Goal: Task Accomplishment & Management: Manage account settings

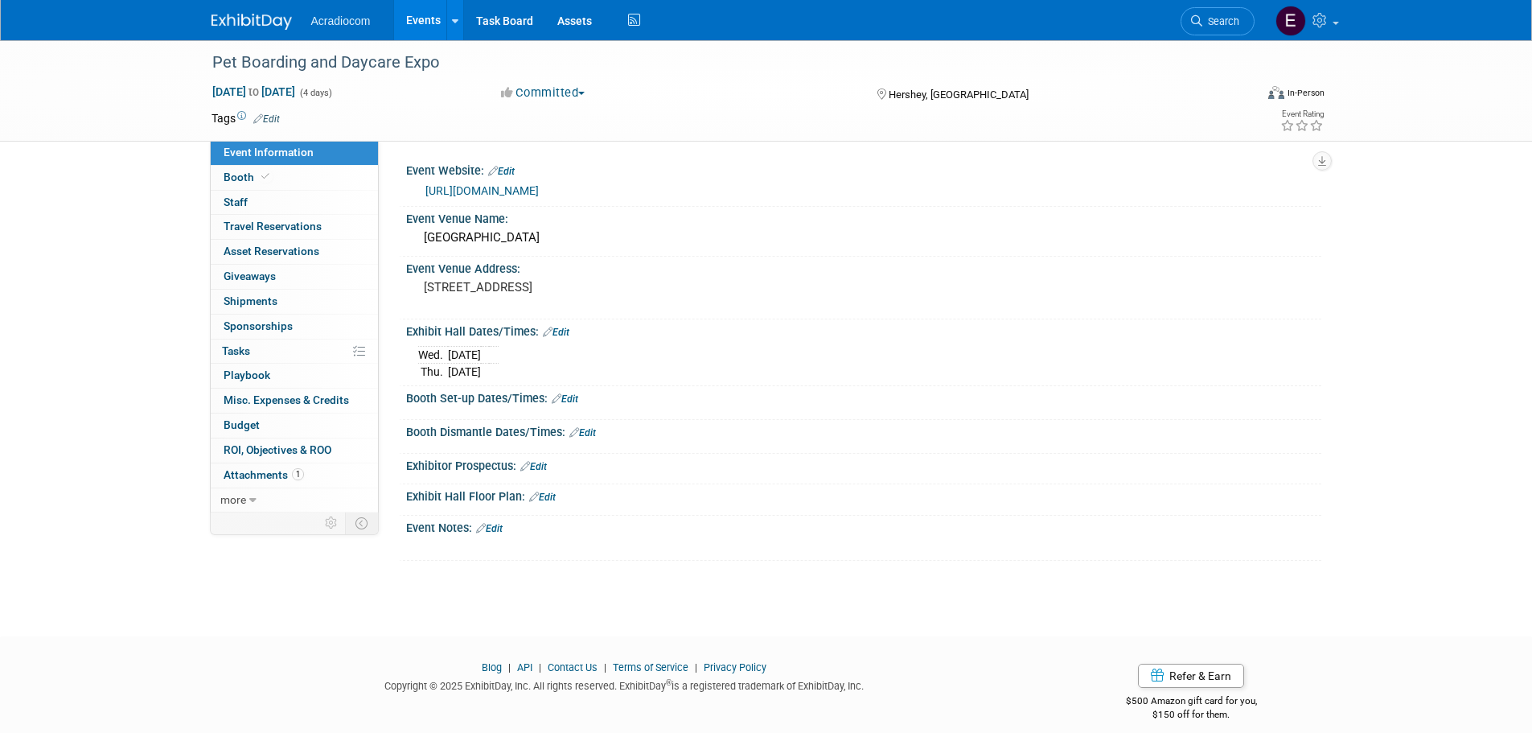
click at [267, 23] on img at bounding box center [252, 22] width 80 height 16
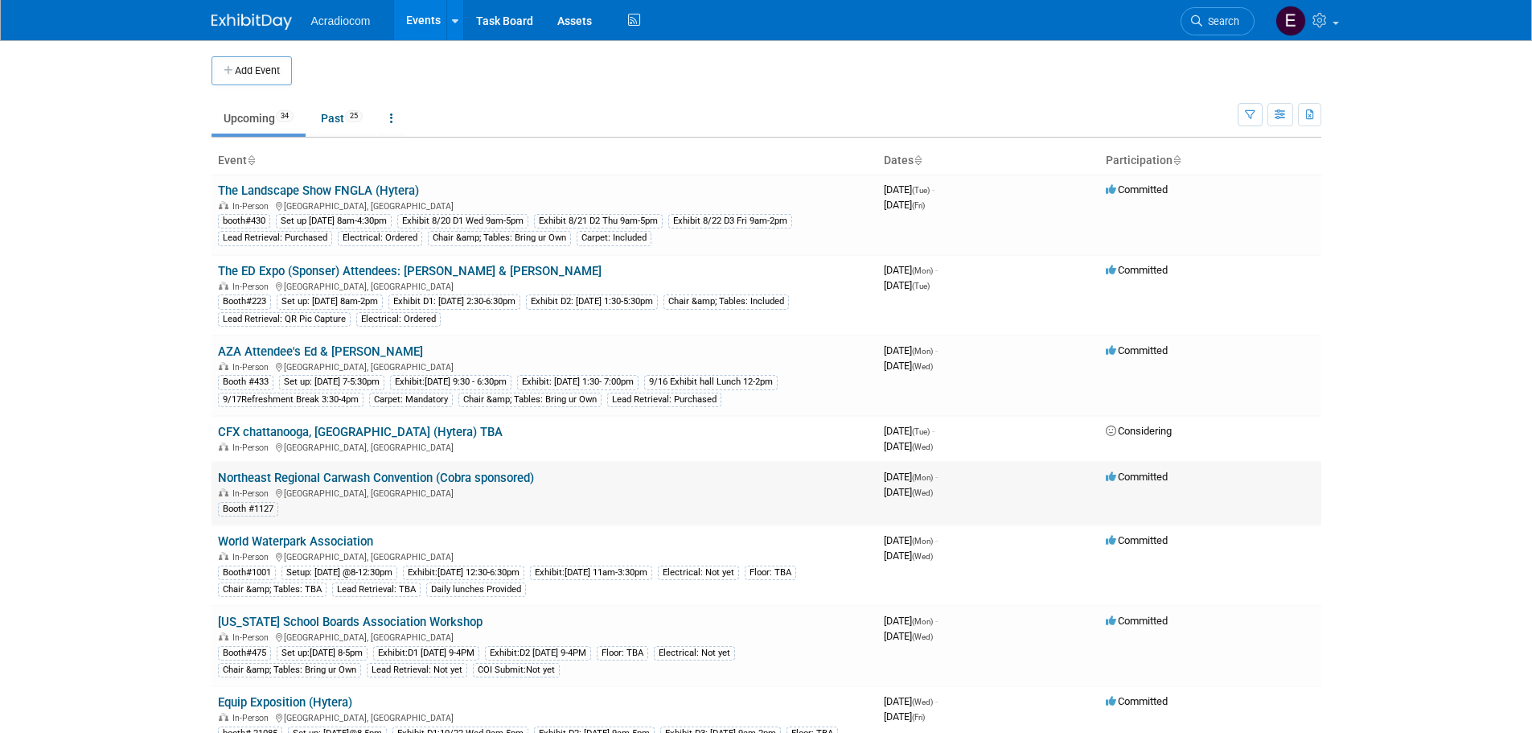
click at [395, 478] on link "Northeast Regional Carwash Convention (Cobra sponsored)" at bounding box center [376, 478] width 316 height 14
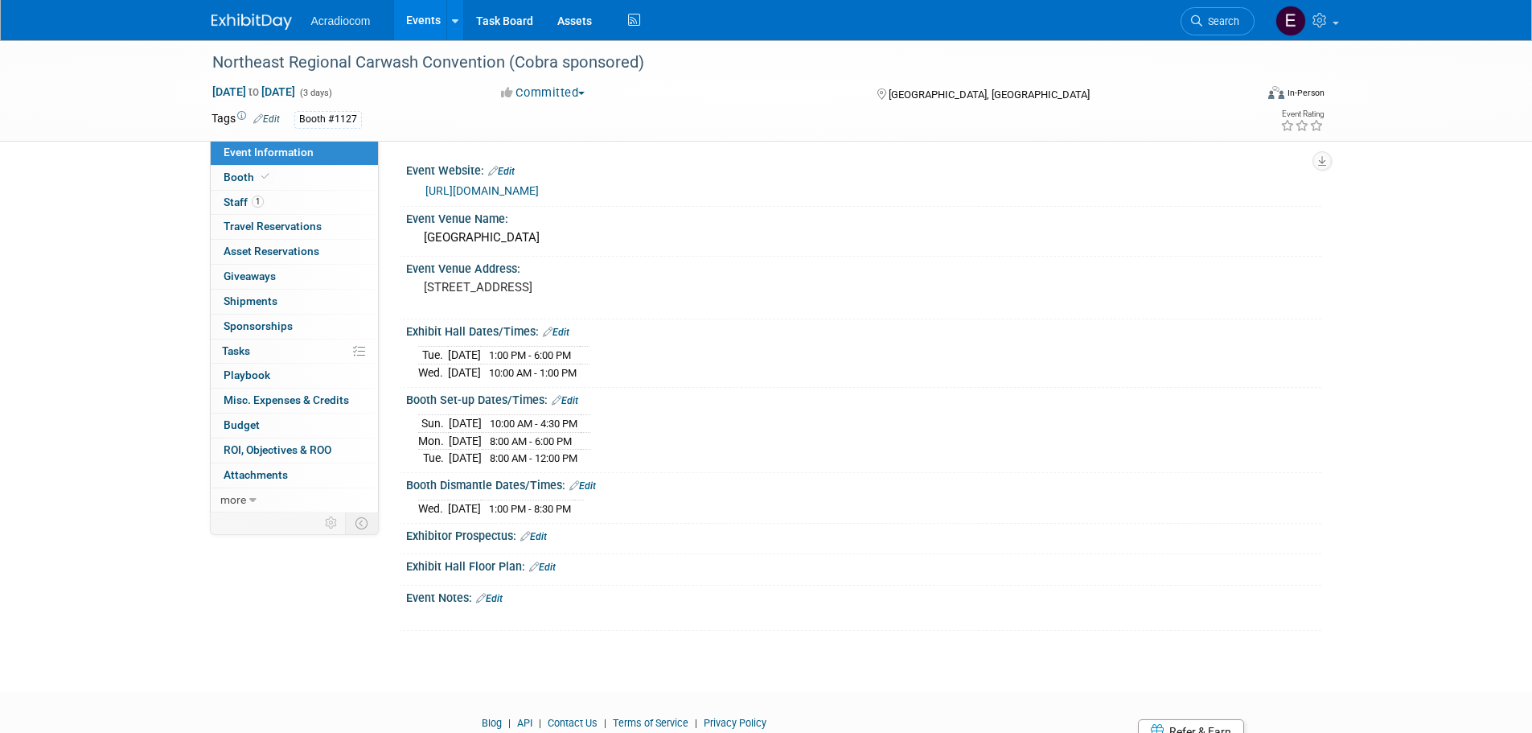
click at [475, 184] on link "https://nrccshow.com/" at bounding box center [482, 190] width 113 height 13
click at [284, 500] on link "more" at bounding box center [294, 500] width 167 height 24
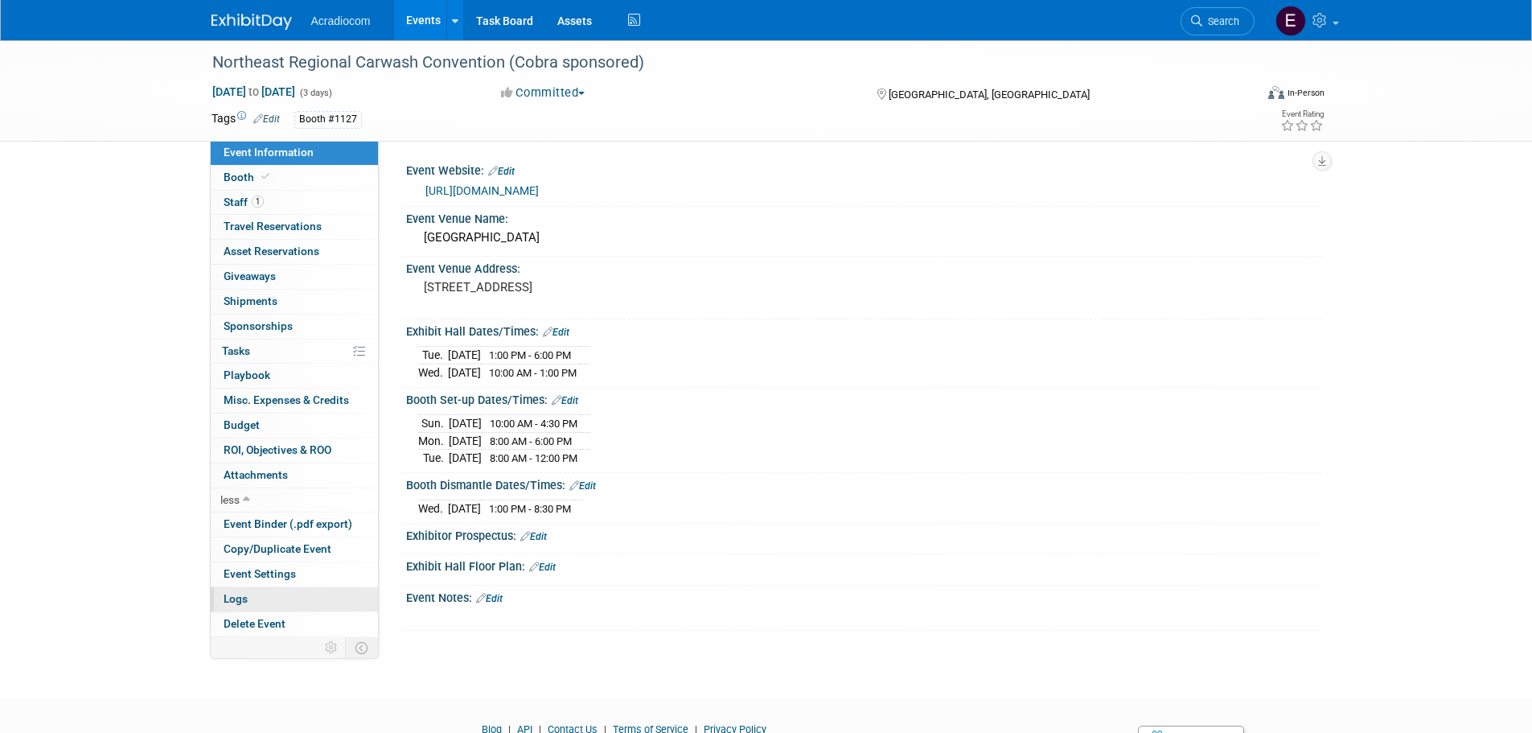
click at [304, 594] on link "Logs" at bounding box center [294, 599] width 167 height 24
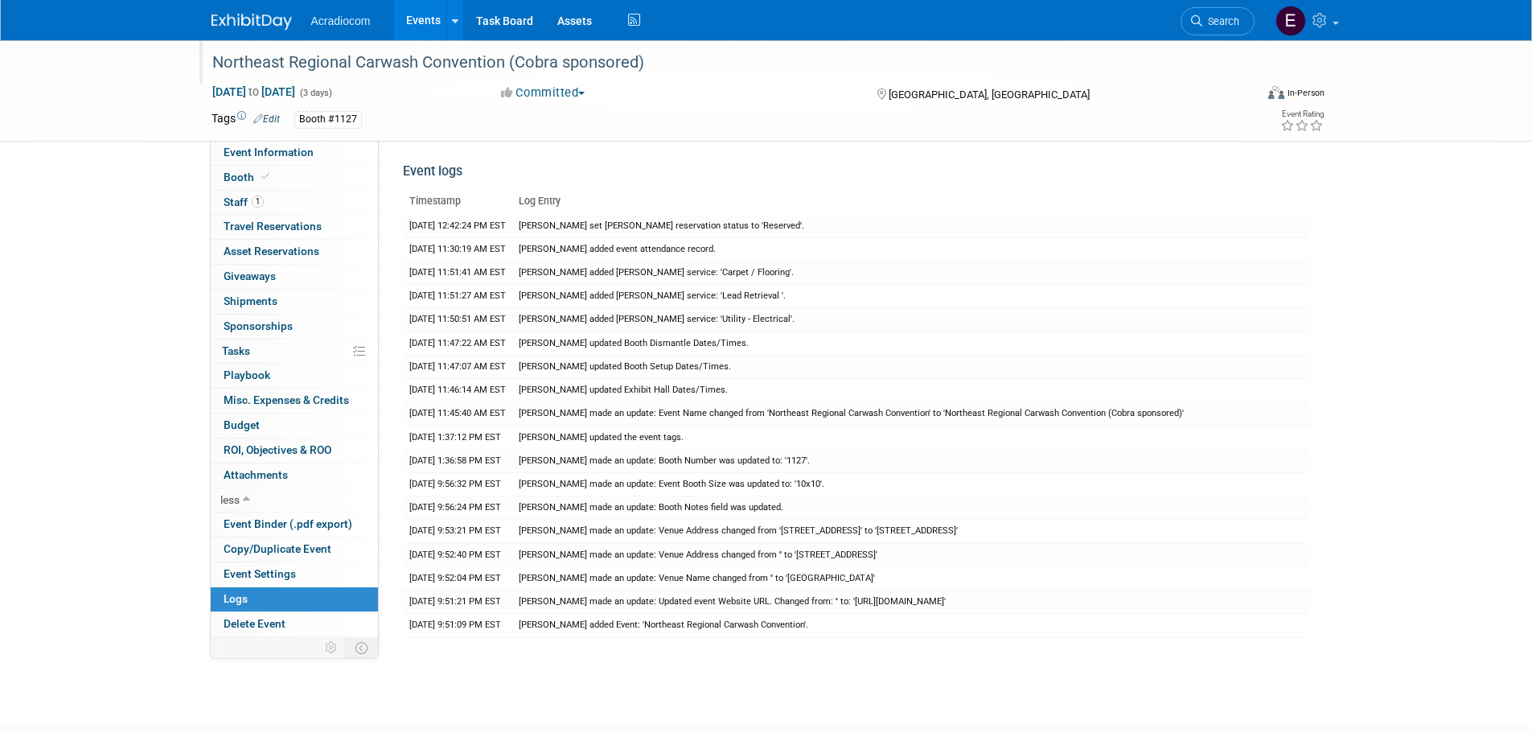
click at [307, 64] on div "Northeast Regional Carwash Convention (Cobra sponsored)" at bounding box center [719, 62] width 1024 height 29
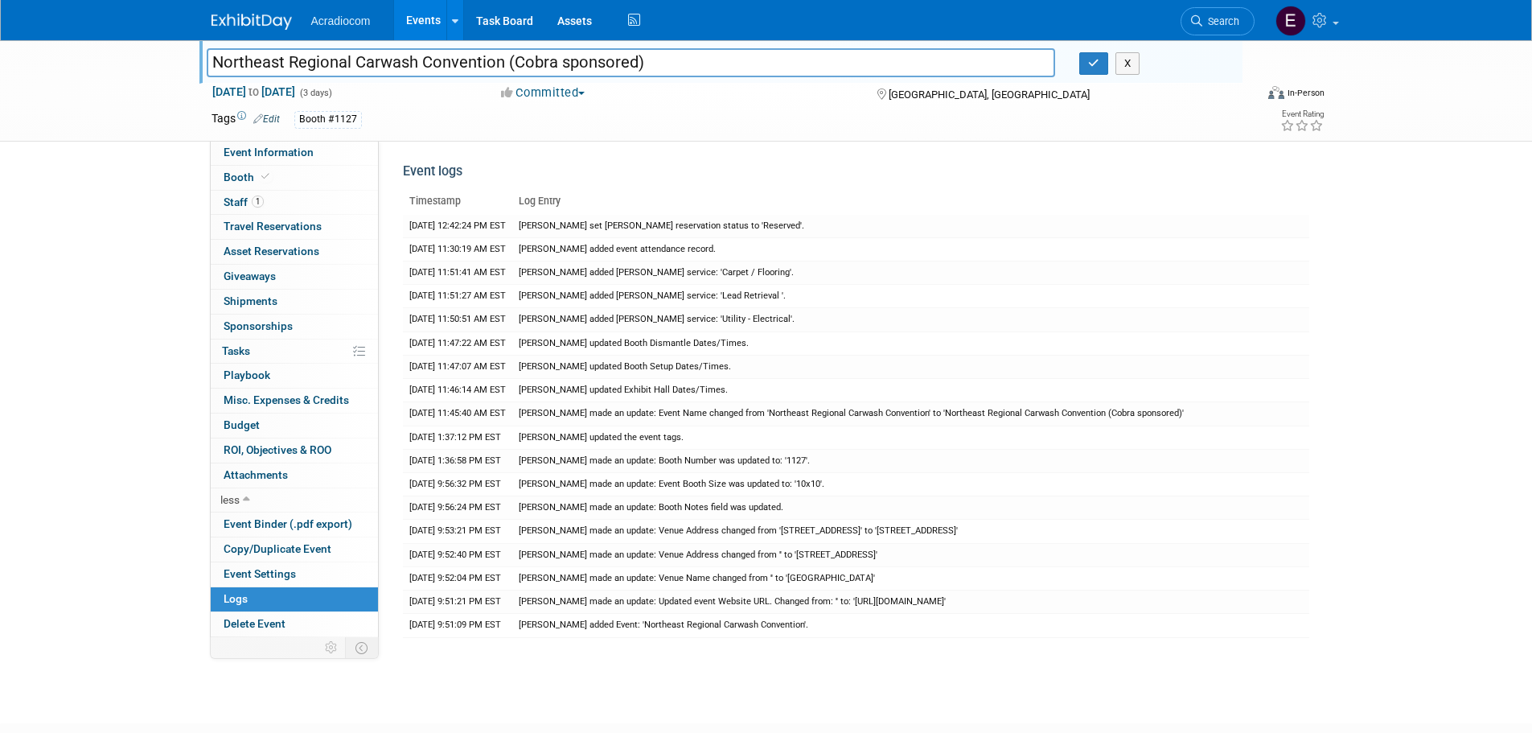
click at [307, 64] on input "Northeast Regional Carwash Convention (Cobra sponsored)" at bounding box center [631, 62] width 849 height 28
click at [261, 172] on icon at bounding box center [265, 176] width 8 height 9
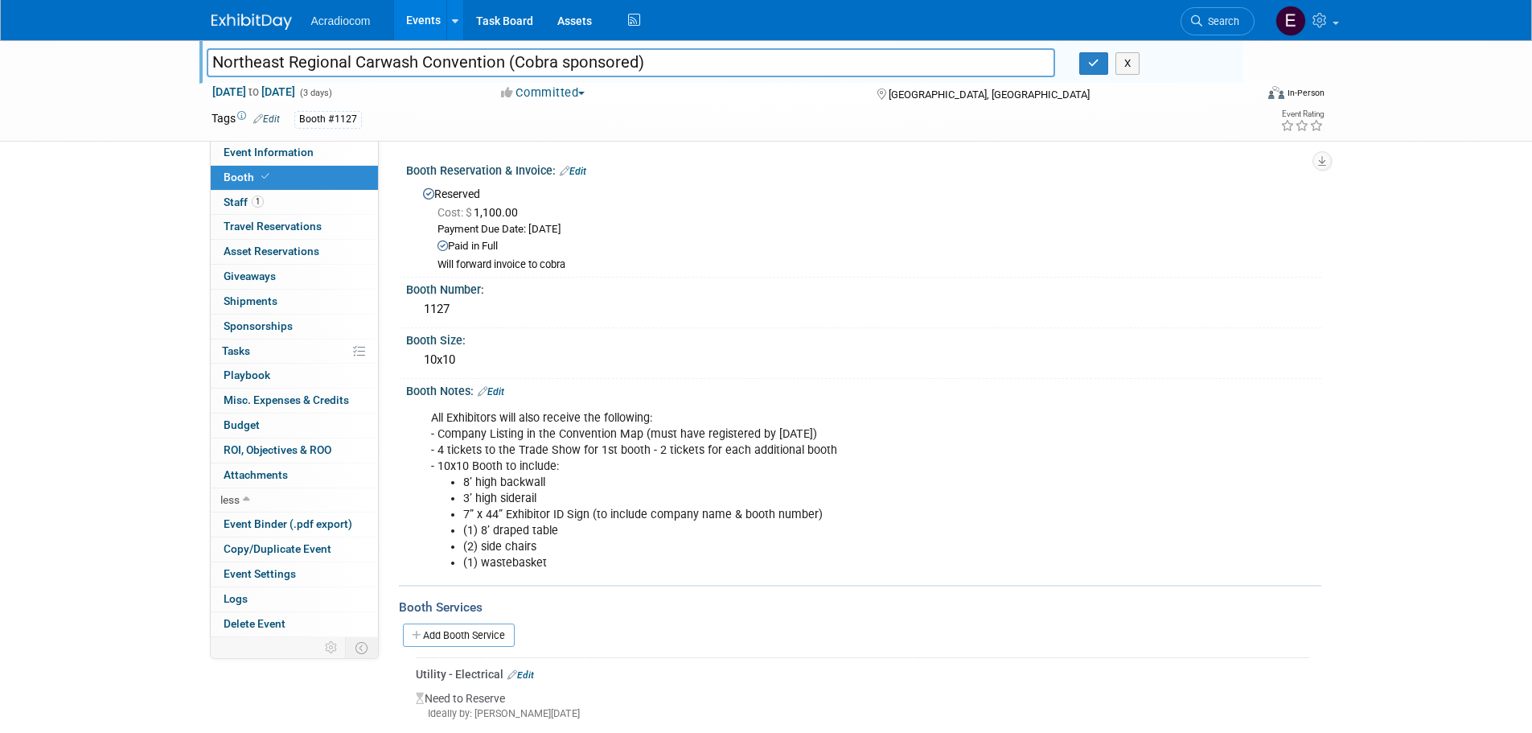
click at [319, 183] on link "Booth" at bounding box center [294, 178] width 167 height 24
click at [306, 214] on link "1 Staff 1" at bounding box center [294, 203] width 167 height 24
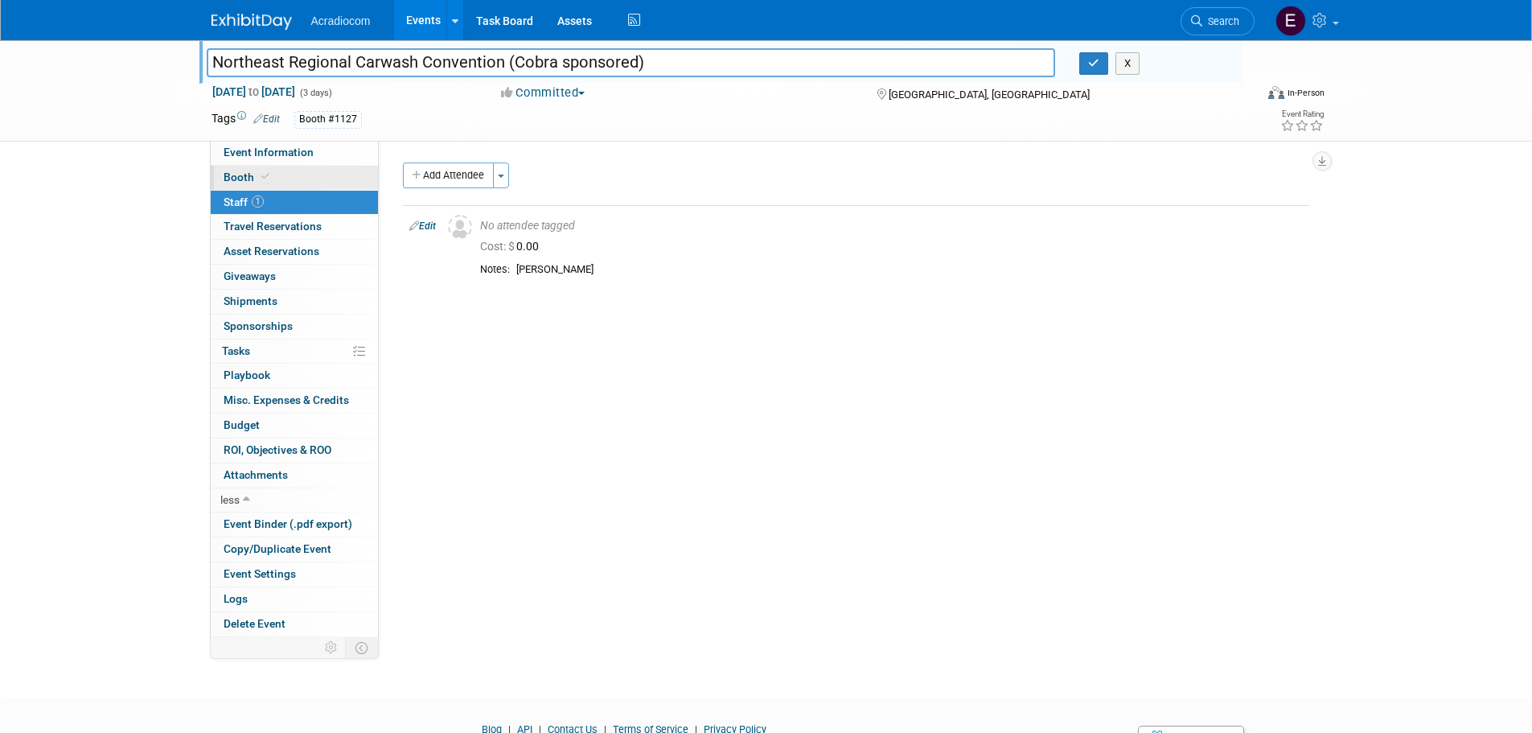
click at [316, 182] on link "Booth" at bounding box center [294, 178] width 167 height 24
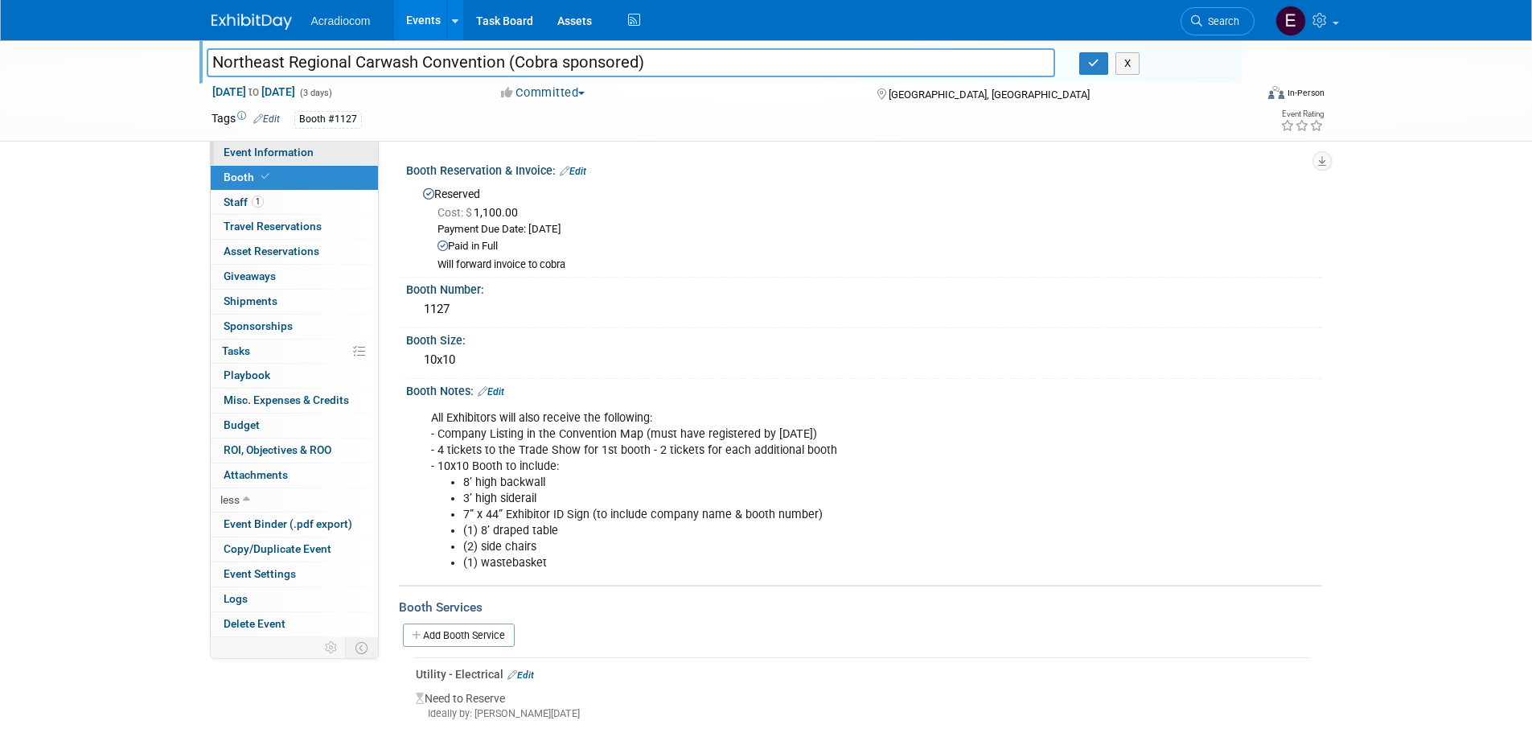
click at [331, 146] on link "Event Information" at bounding box center [294, 153] width 167 height 24
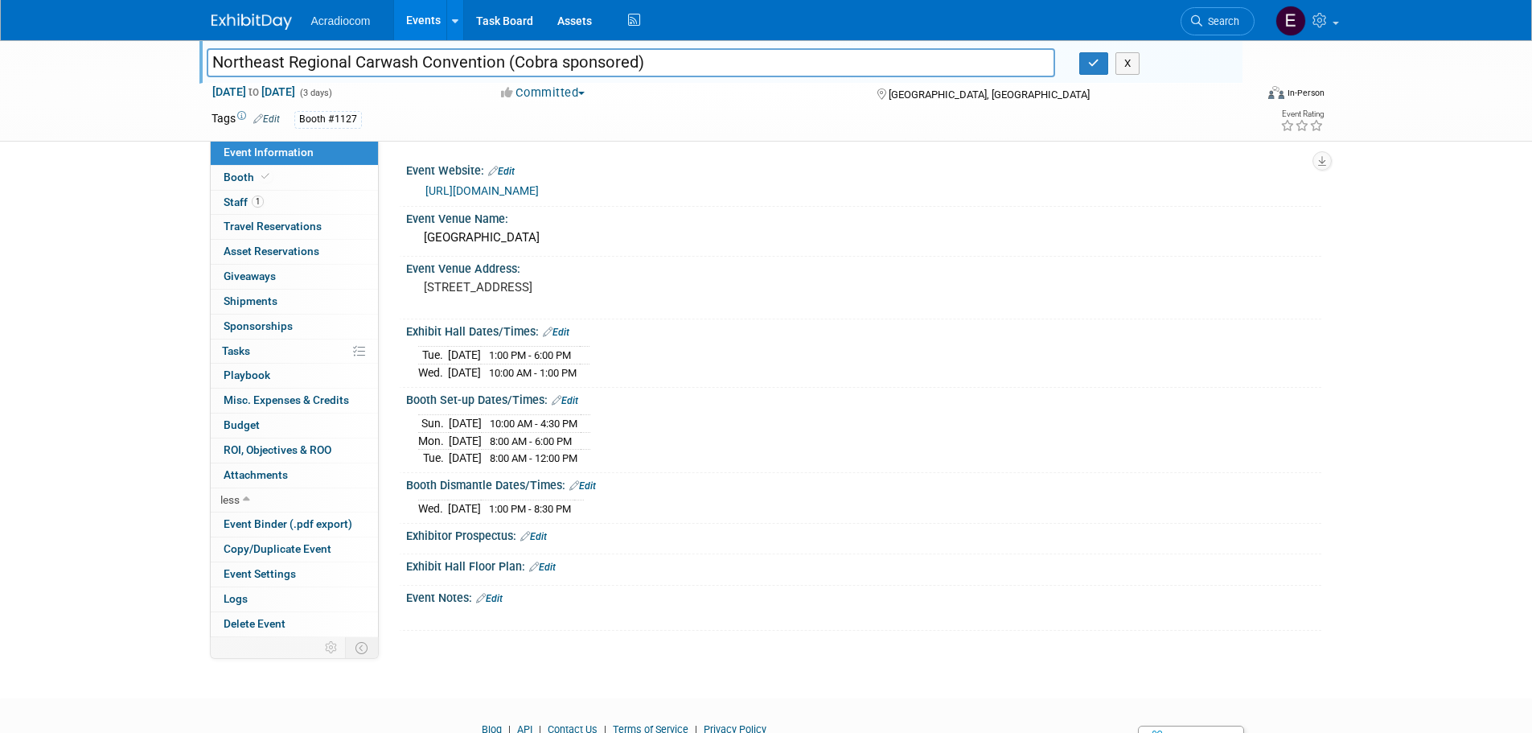
click at [422, 350] on td "Tue." at bounding box center [433, 356] width 30 height 18
drag, startPoint x: 422, startPoint y: 350, endPoint x: 604, endPoint y: 368, distance: 183.5
click at [590, 368] on tbody "Tue. Oct 7, 2025 1:00 PM - 6:00 PM Wed. Oct 8, 2025 10:00 AM - 1:00 PM" at bounding box center [503, 364] width 171 height 35
copy tbody "Tue. Oct 7, 2025 1:00 PM - 6:00 PM Wed. Oct 8, 2025 10:00 AM - 1:00 PM"
click at [520, 240] on div "[GEOGRAPHIC_DATA]" at bounding box center [863, 237] width 891 height 25
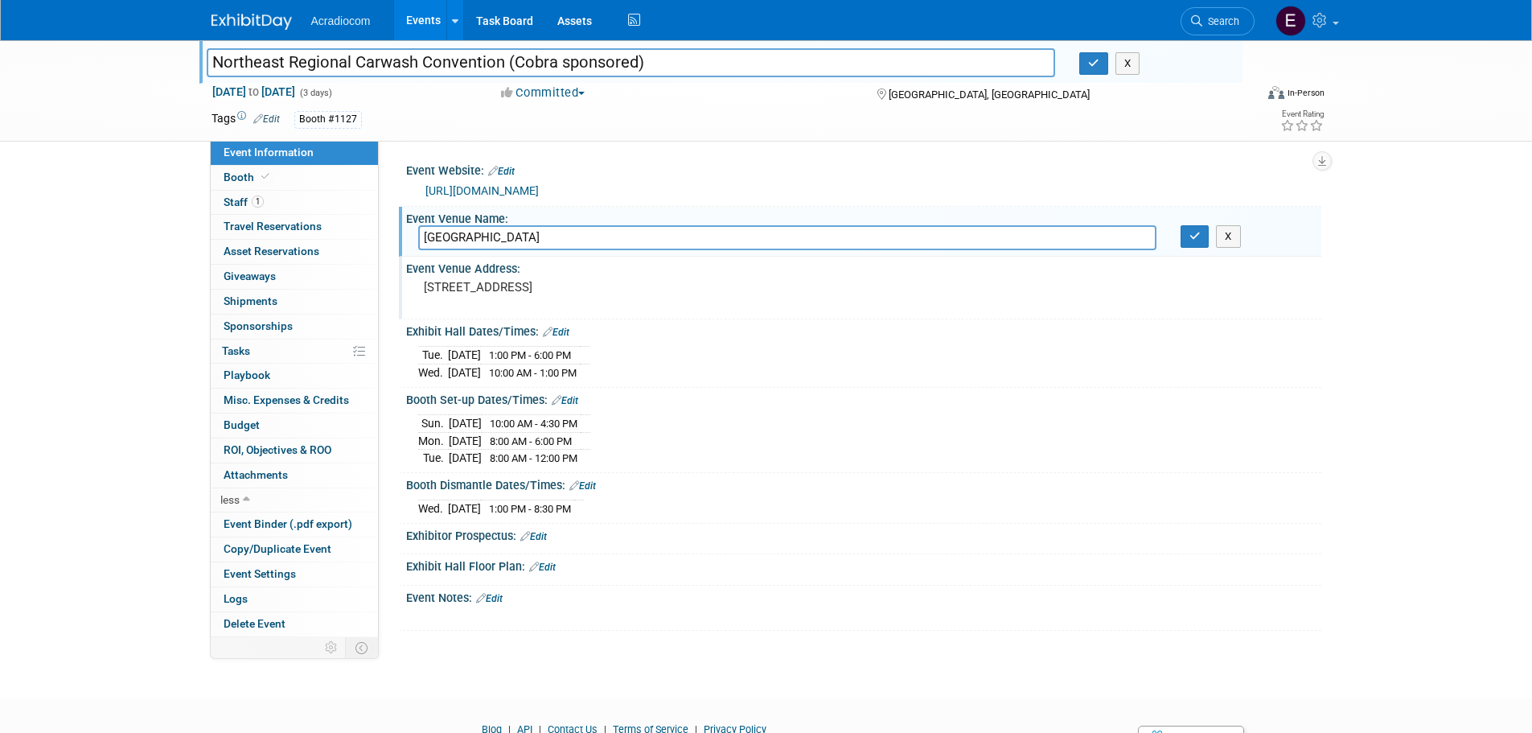
click at [514, 285] on pre "[STREET_ADDRESS]" at bounding box center [597, 287] width 346 height 14
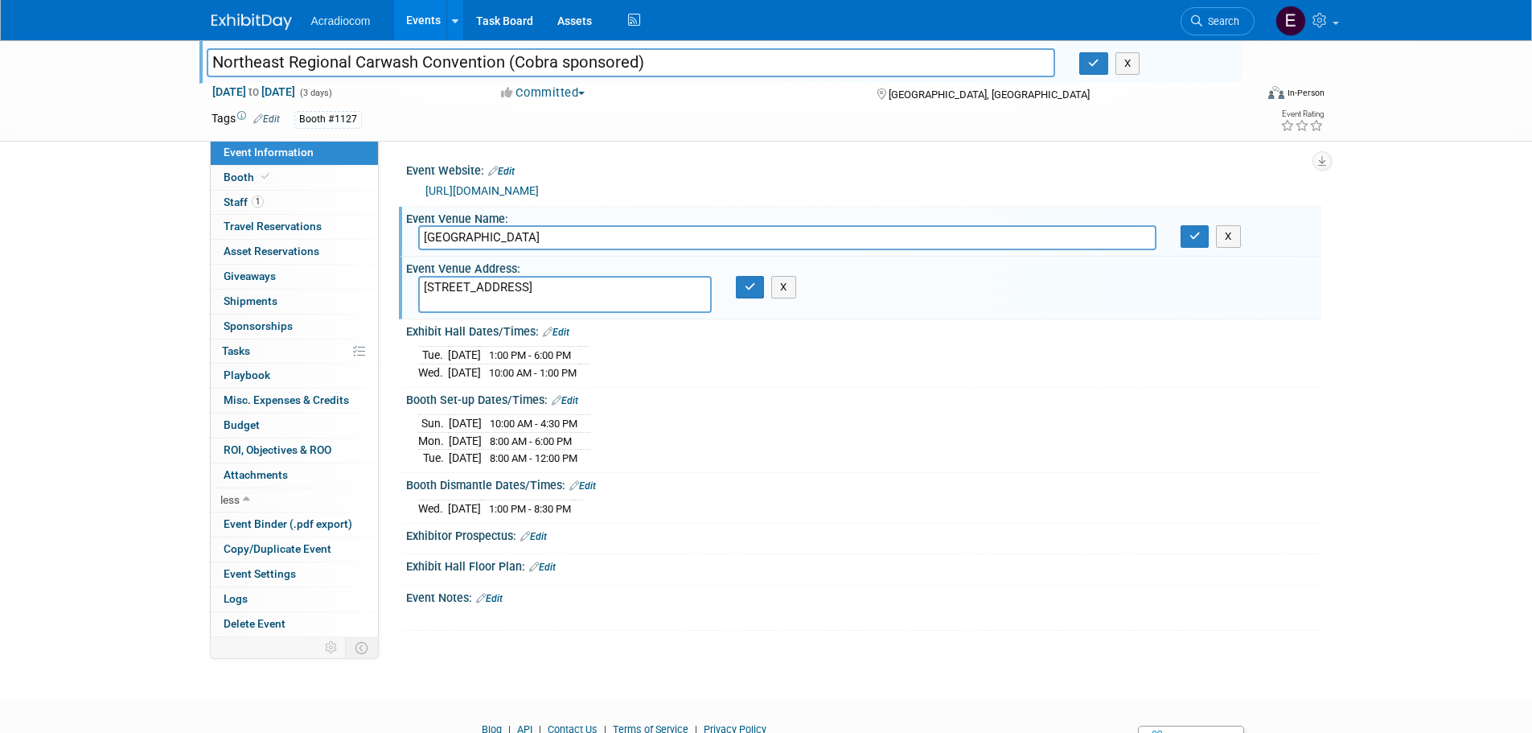
click at [514, 285] on textarea "[STREET_ADDRESS]" at bounding box center [565, 294] width 294 height 37
click at [483, 237] on input "[GEOGRAPHIC_DATA]" at bounding box center [787, 237] width 738 height 25
click at [485, 239] on input "[GEOGRAPHIC_DATA]" at bounding box center [787, 237] width 738 height 25
click at [300, 175] on link "Booth" at bounding box center [294, 178] width 167 height 24
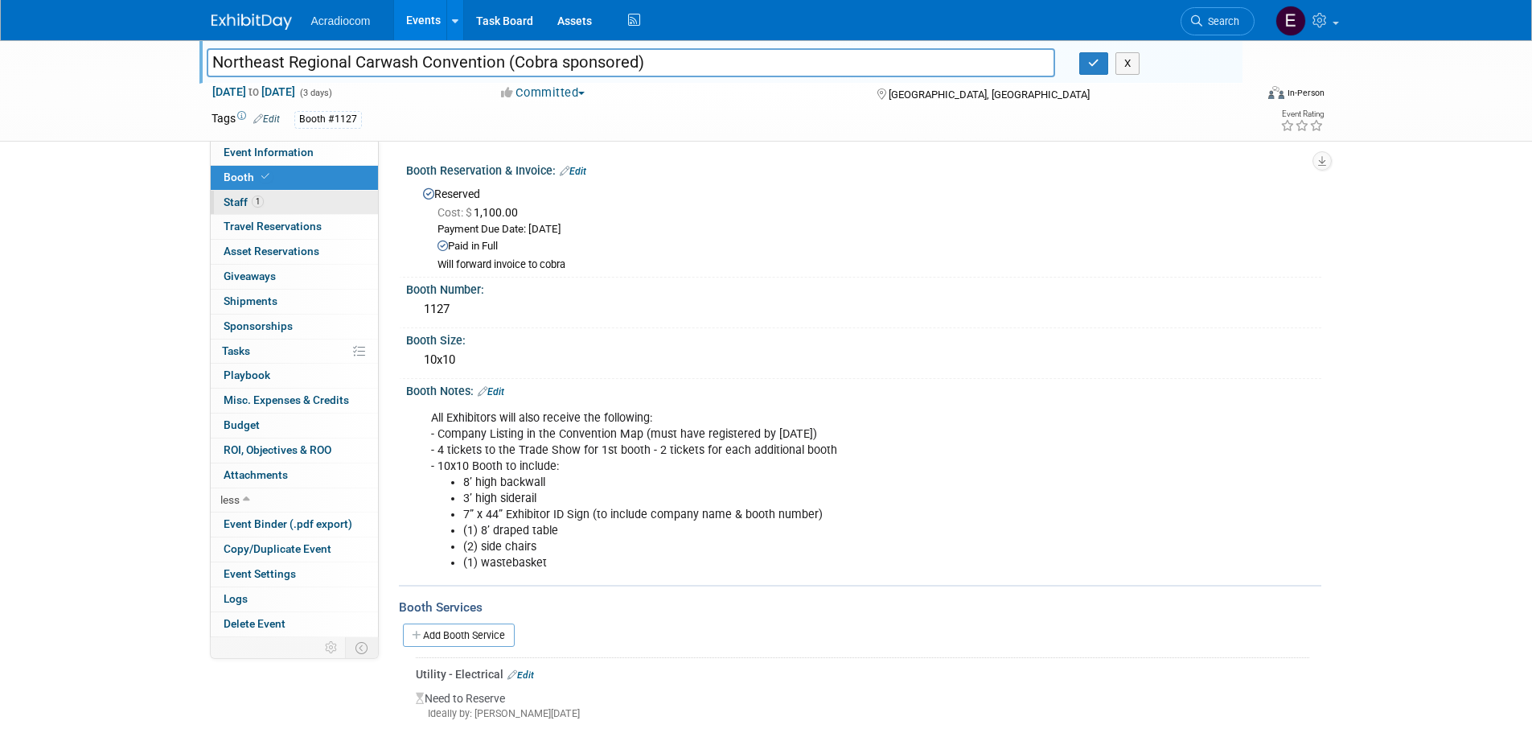
click at [290, 213] on link "1 Staff 1" at bounding box center [294, 203] width 167 height 24
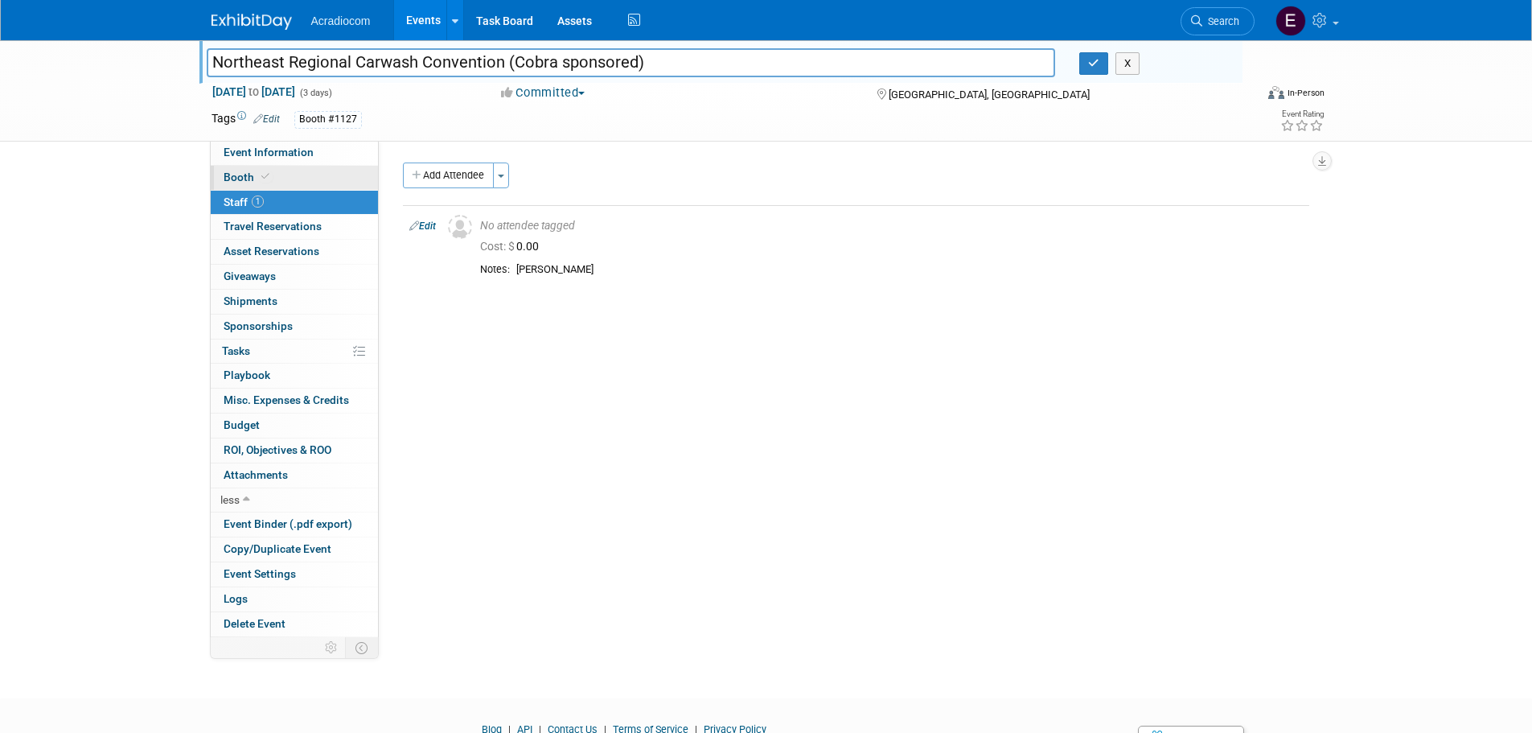
click at [290, 183] on link "Booth" at bounding box center [294, 178] width 167 height 24
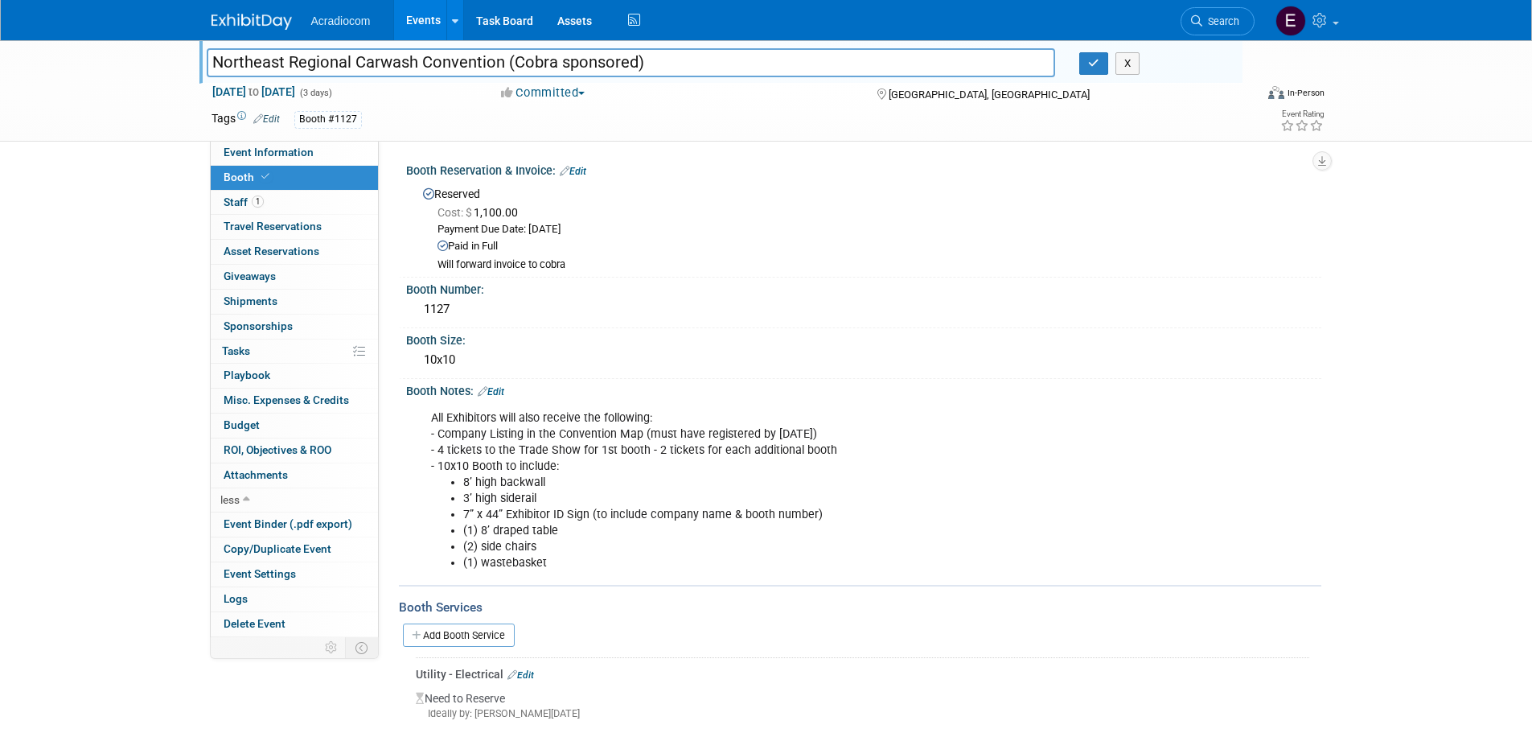
scroll to position [80, 0]
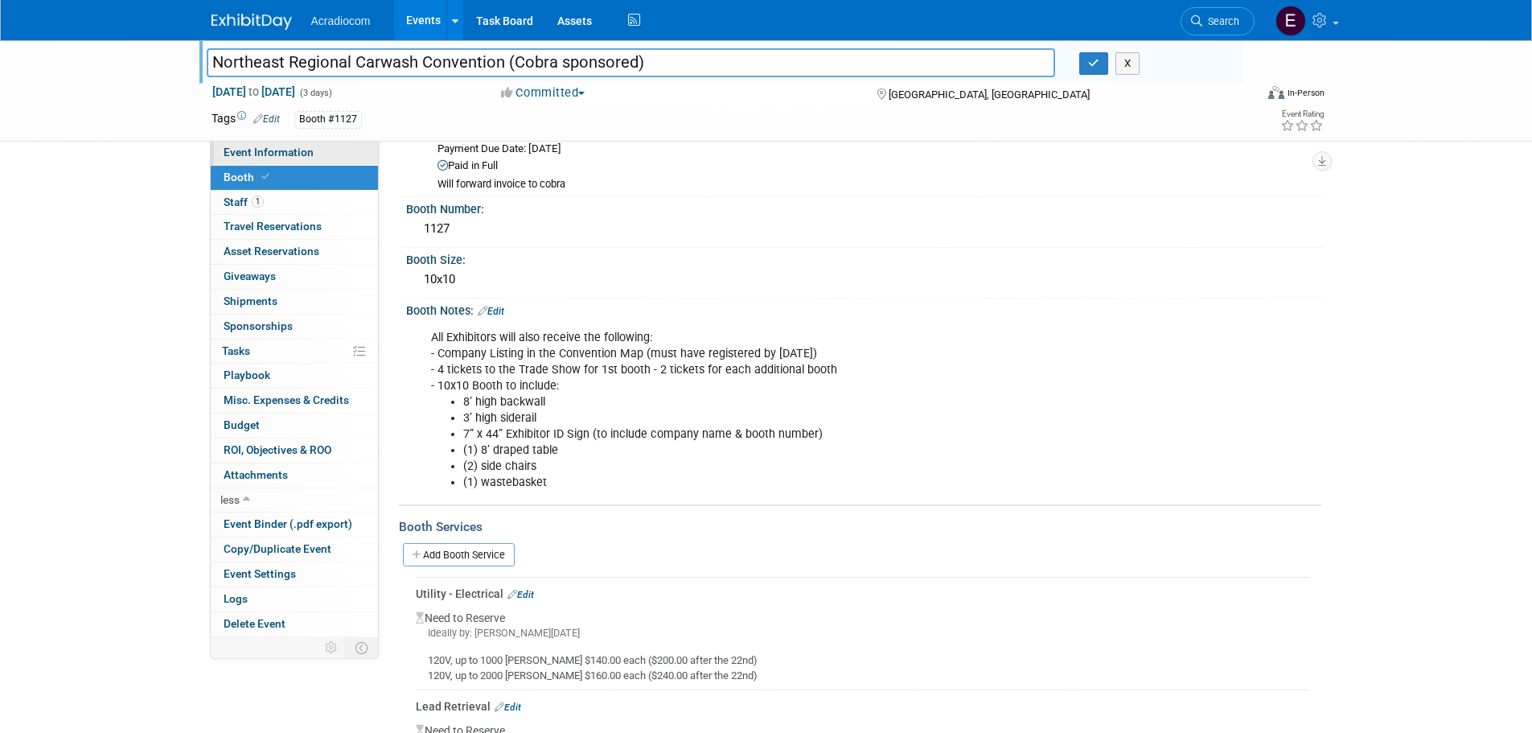
click at [253, 155] on span "Event Information" at bounding box center [269, 152] width 90 height 13
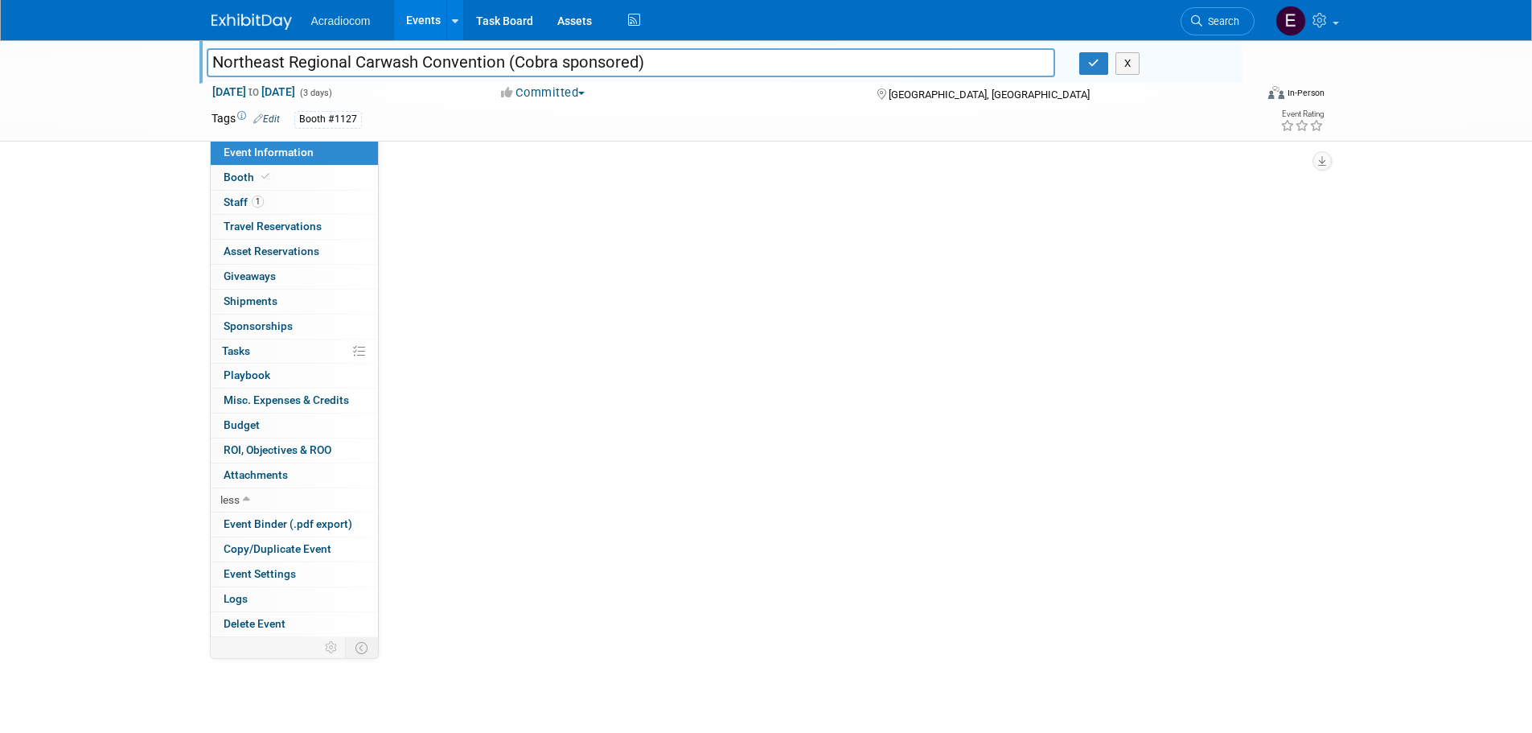
scroll to position [0, 0]
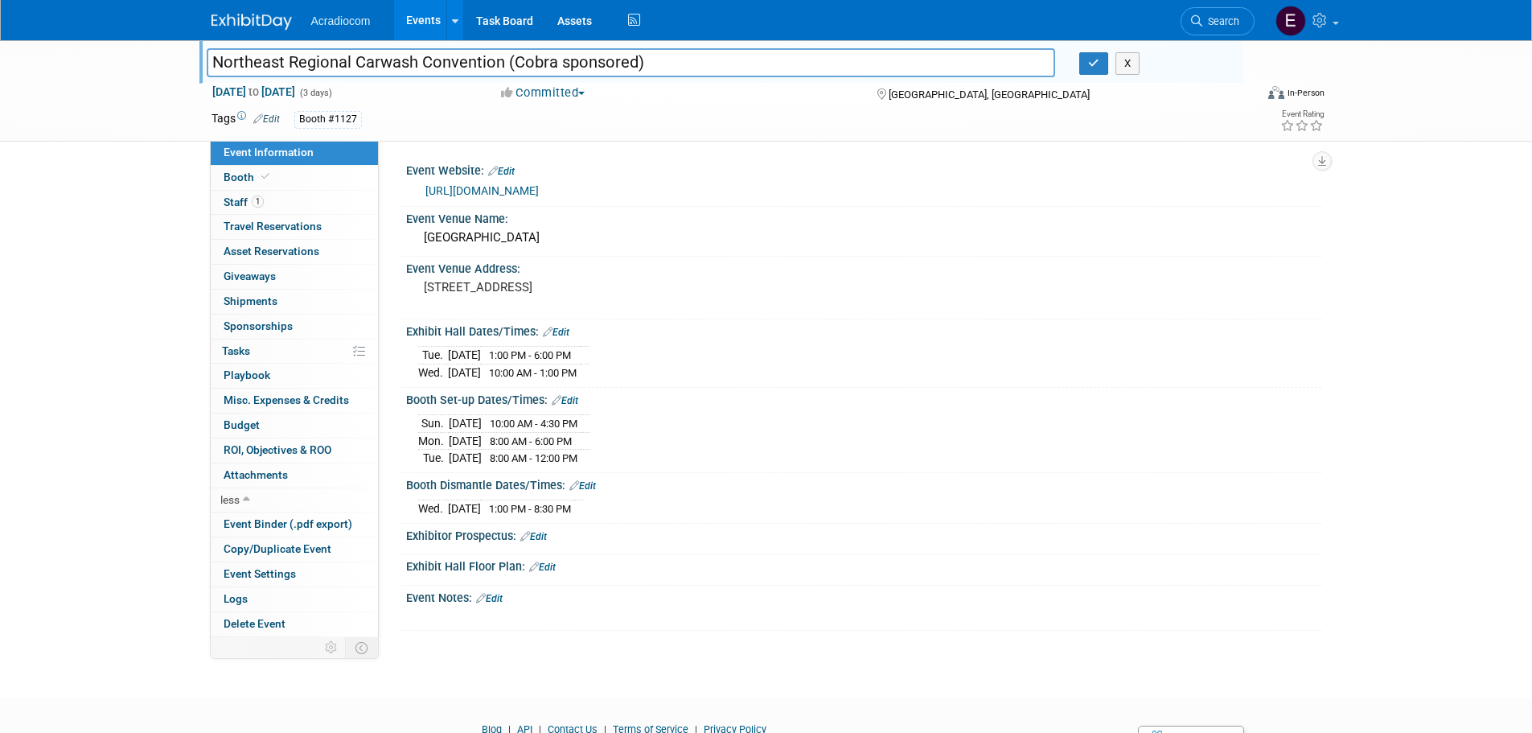
click at [88, 507] on div "Northeast Regional Carwash Convention (Cobra sponsored) Northeast Regional Carw…" at bounding box center [766, 354] width 1532 height 629
click at [526, 349] on span "1:00 PM - 6:00 PM" at bounding box center [530, 355] width 82 height 12
click at [531, 359] on span "1:00 PM - 6:00 PM" at bounding box center [530, 355] width 82 height 12
drag, startPoint x: 612, startPoint y: 352, endPoint x: 437, endPoint y: 367, distance: 176.0
click at [420, 360] on tr "Tue. Oct 7, 2025 1:00 PM - 6:00 PM" at bounding box center [503, 356] width 171 height 18
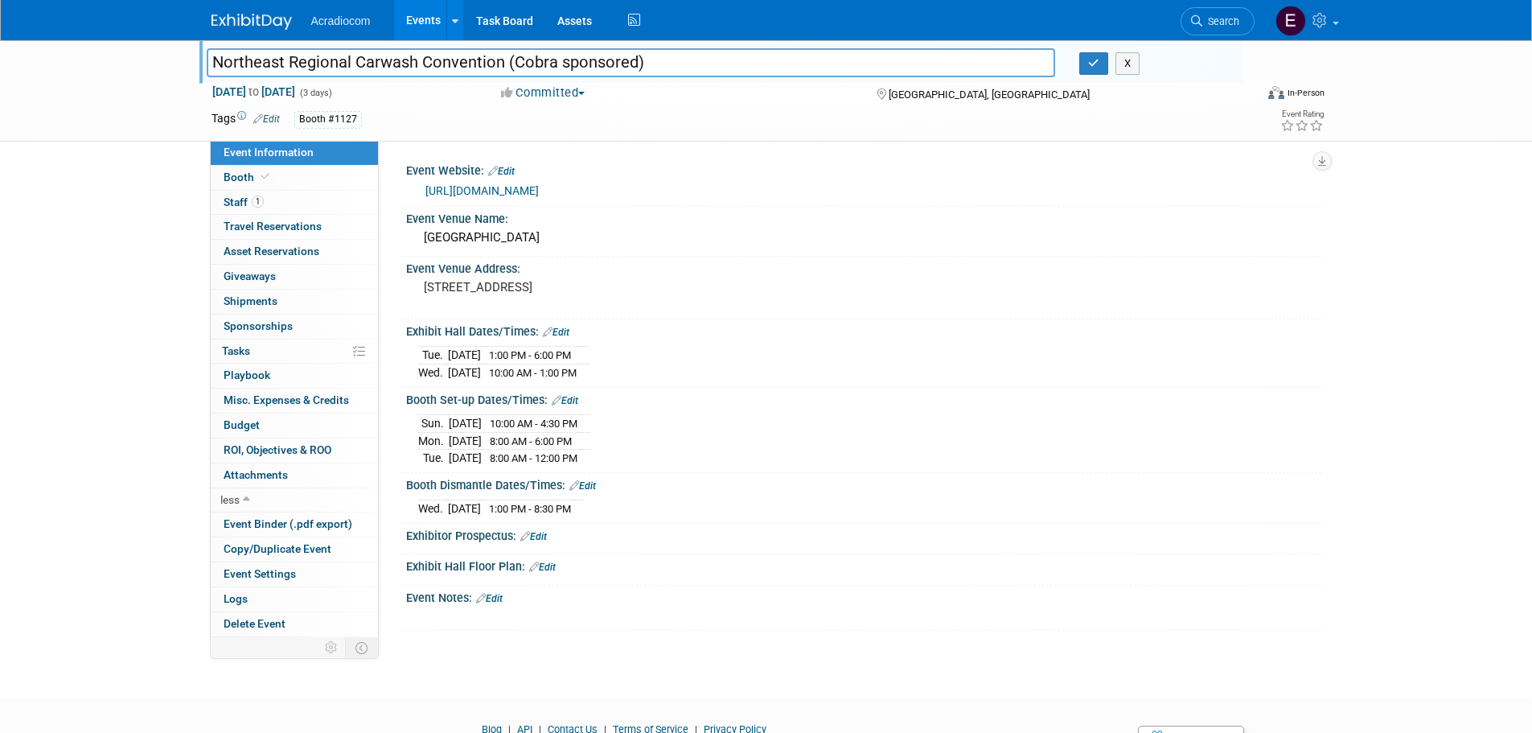
copy tr "Tue. Oct 7, 2025 1:00 PM - 6:00 PM"
click at [275, 158] on span "Event Information" at bounding box center [269, 152] width 90 height 13
click at [281, 152] on span "Event Information" at bounding box center [269, 152] width 90 height 13
click at [1086, 69] on button "button" at bounding box center [1094, 63] width 29 height 23
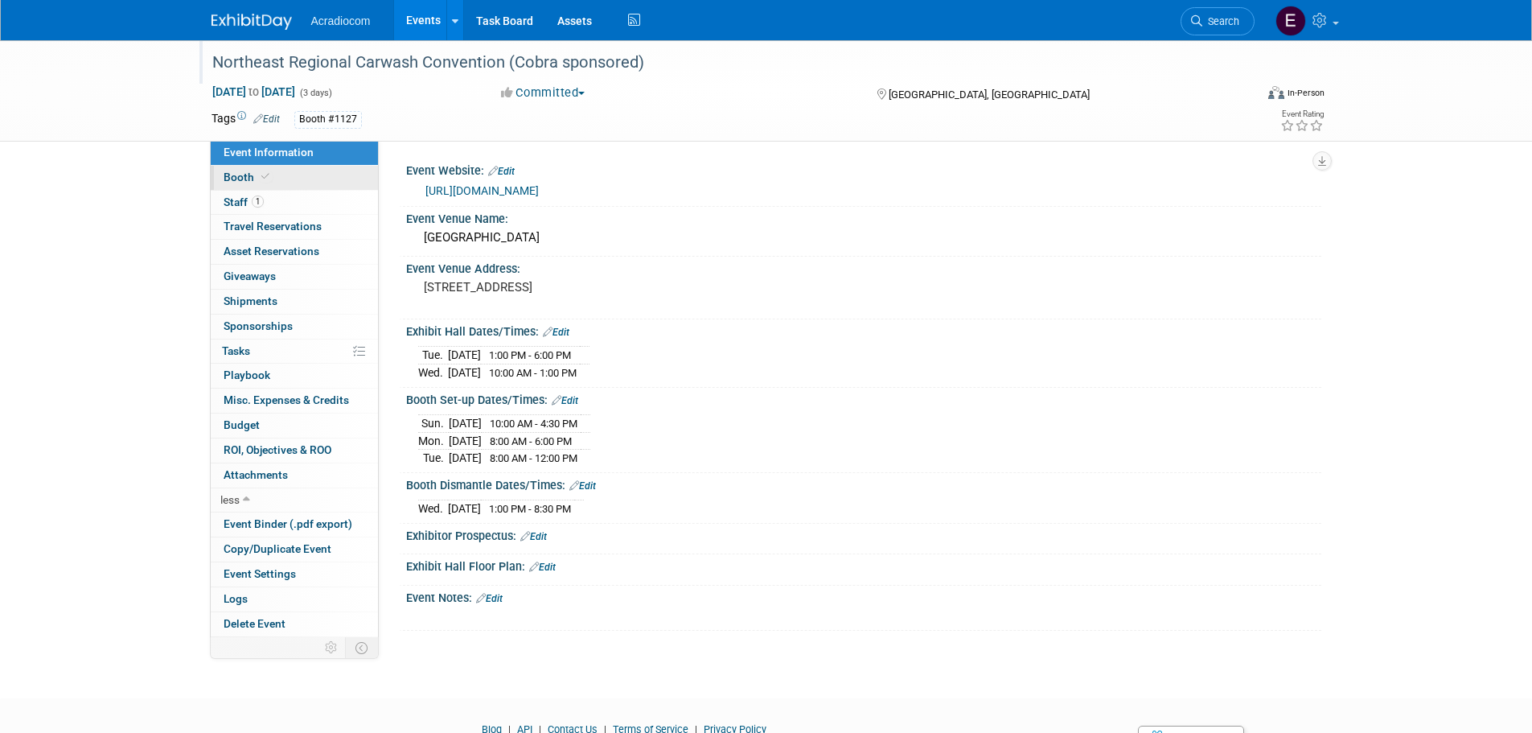
click at [311, 187] on link "Booth" at bounding box center [294, 178] width 167 height 24
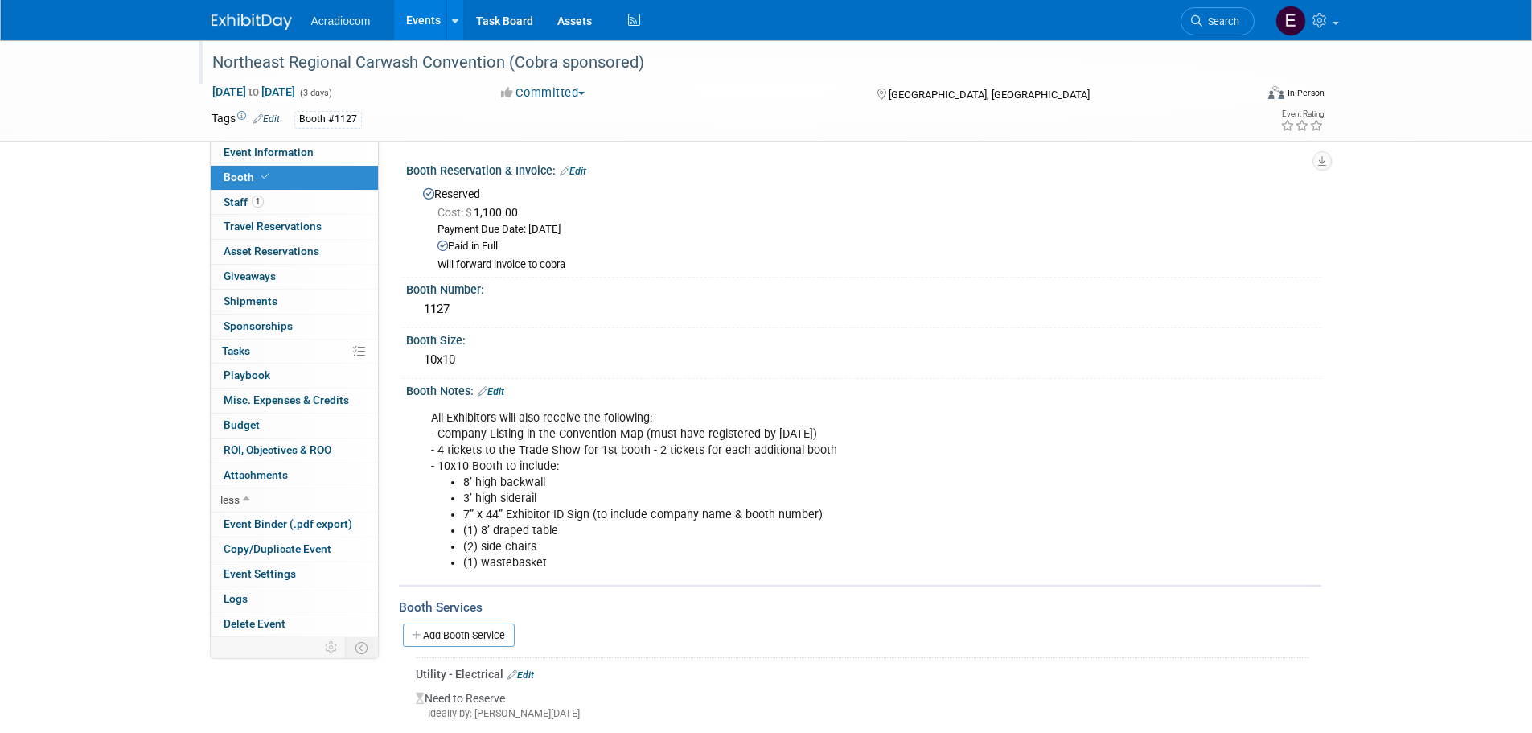
click at [481, 516] on li "7” x 44” Exhibitor ID Sign (to include company name & booth number)" at bounding box center [799, 515] width 672 height 16
click at [487, 530] on li "(1) 8’ draped table" at bounding box center [799, 531] width 672 height 16
click at [520, 546] on li "(2) side chairs" at bounding box center [799, 547] width 672 height 16
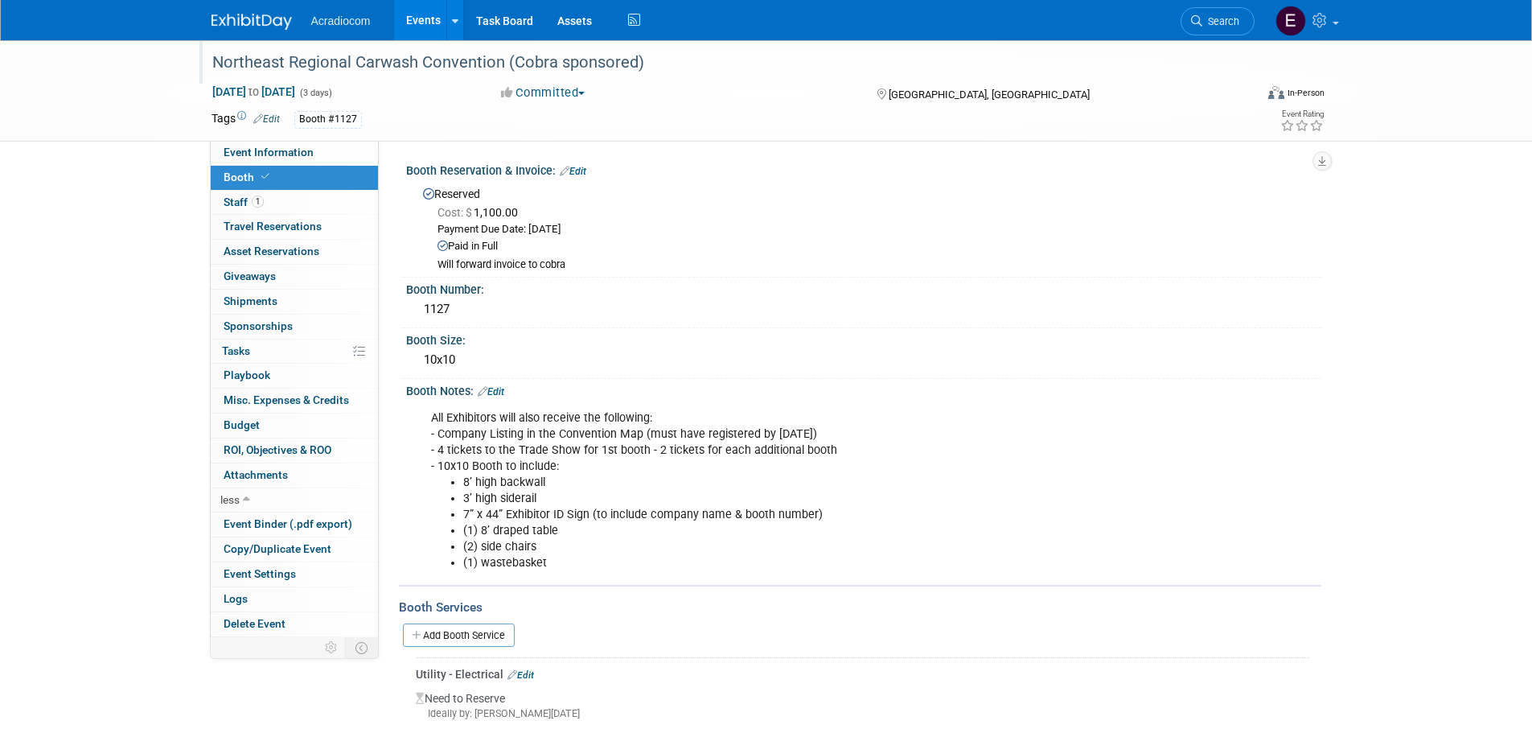
drag, startPoint x: 520, startPoint y: 546, endPoint x: 540, endPoint y: 549, distance: 19.6
click at [540, 549] on li "(2) side chairs" at bounding box center [799, 547] width 672 height 16
drag, startPoint x: 545, startPoint y: 545, endPoint x: 458, endPoint y: 529, distance: 89.3
click at [458, 529] on ul "8’ high backwall 3’ high siderail 7” x 44” Exhibitor ID Sign (to include compan…" at bounding box center [783, 523] width 704 height 97
copy ul "(1) 8’ draped table (2) side chairs"
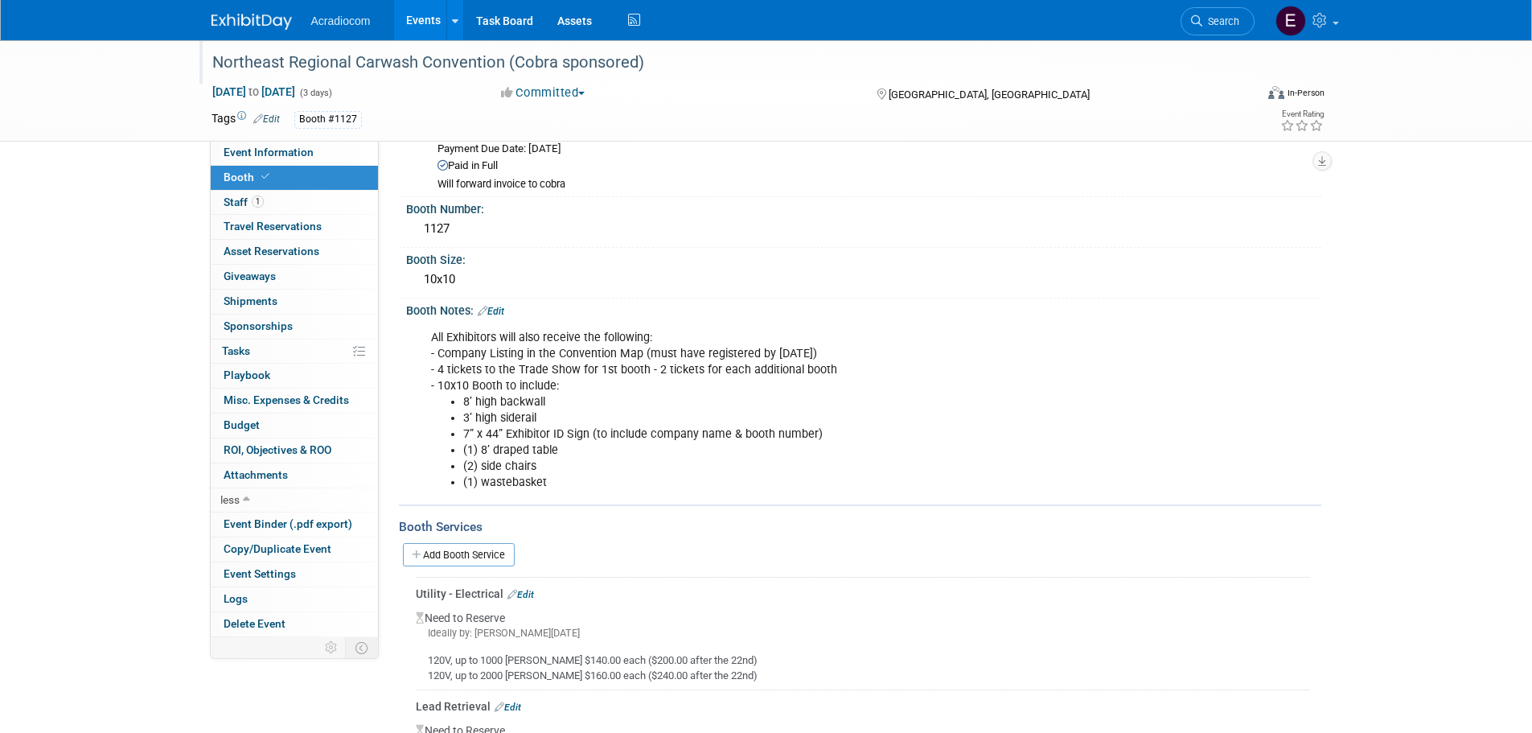
scroll to position [161, 0]
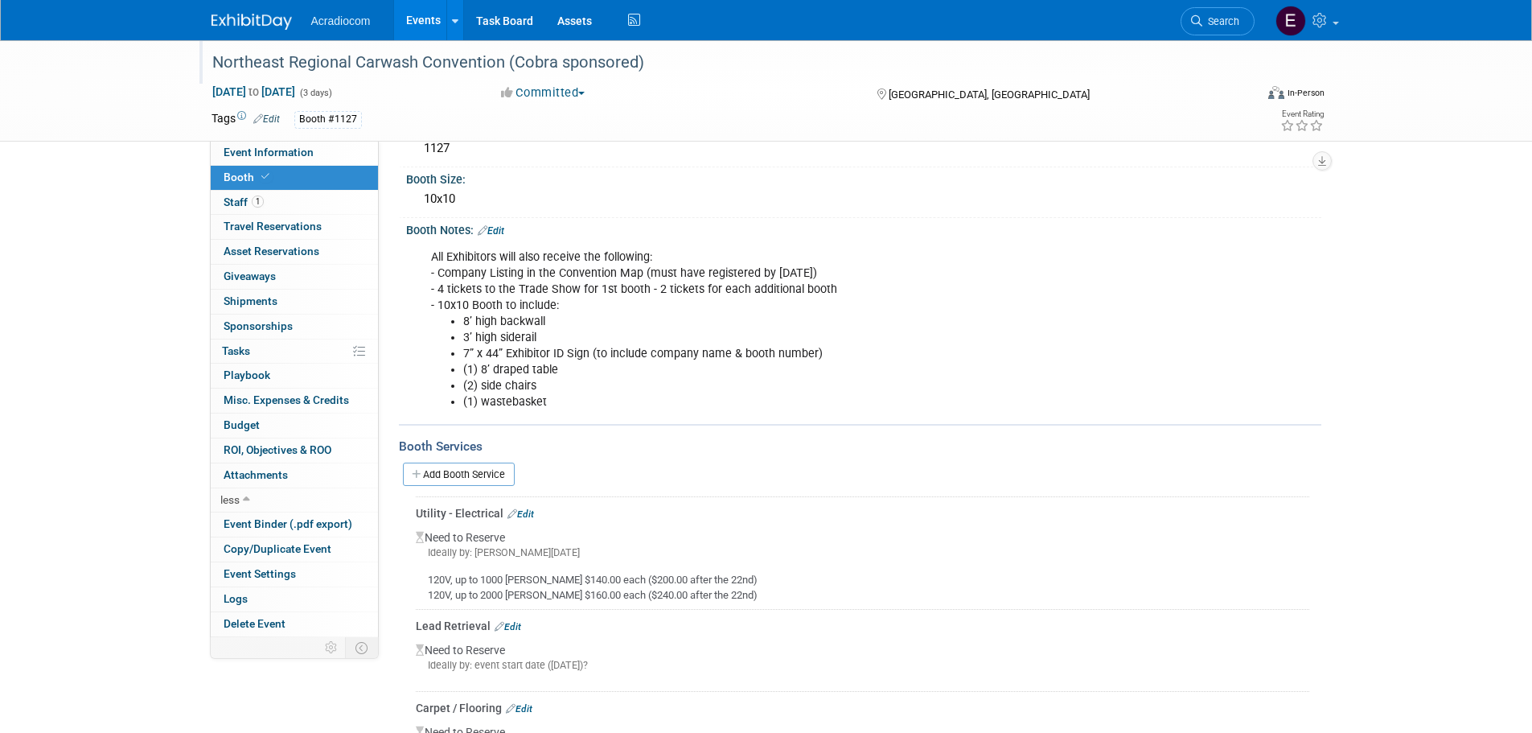
click at [709, 570] on div "120V, up to 1000 watts $140.00 each ($200.00 after the 22nd) 120V, up to 2000 w…" at bounding box center [863, 581] width 894 height 43
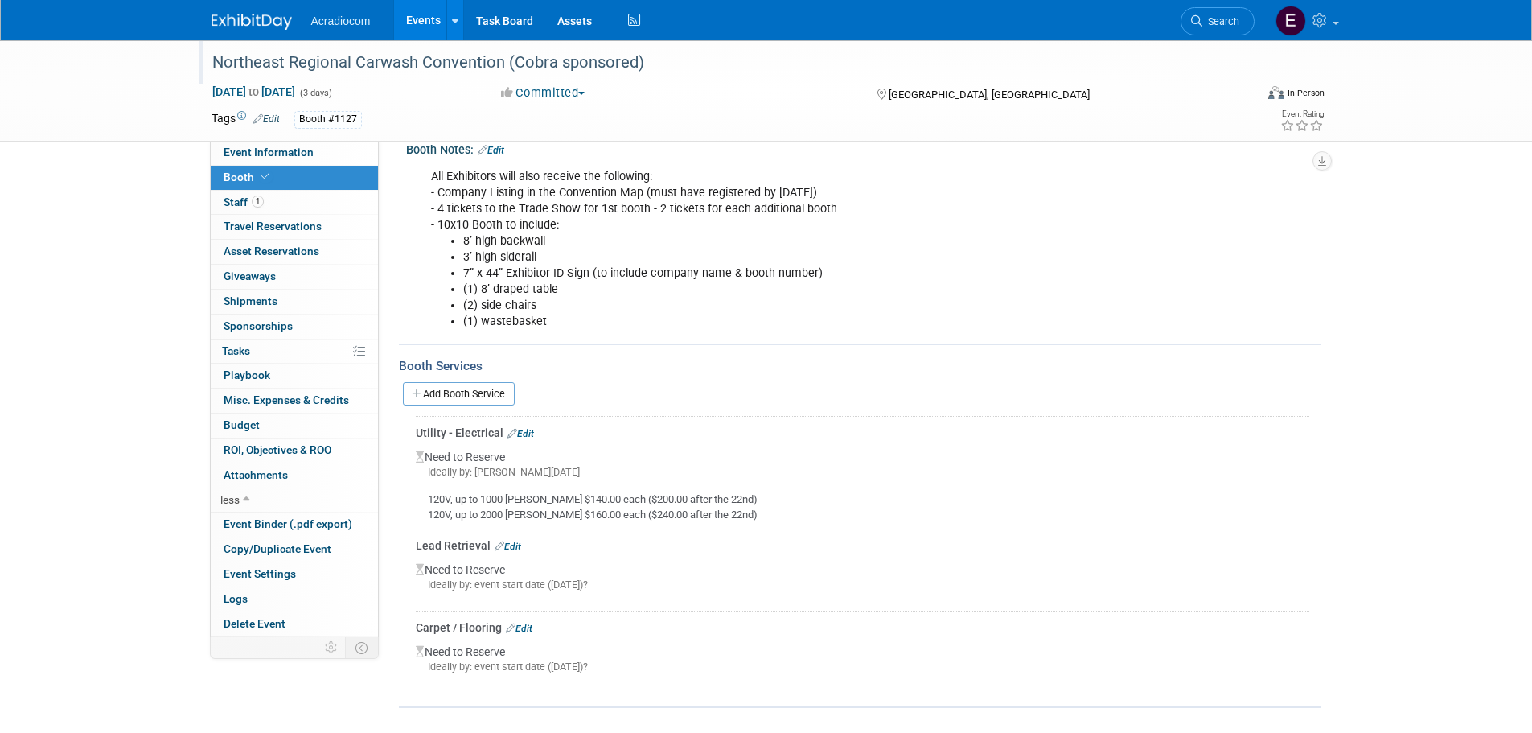
click at [522, 437] on link "Edit" at bounding box center [521, 433] width 27 height 11
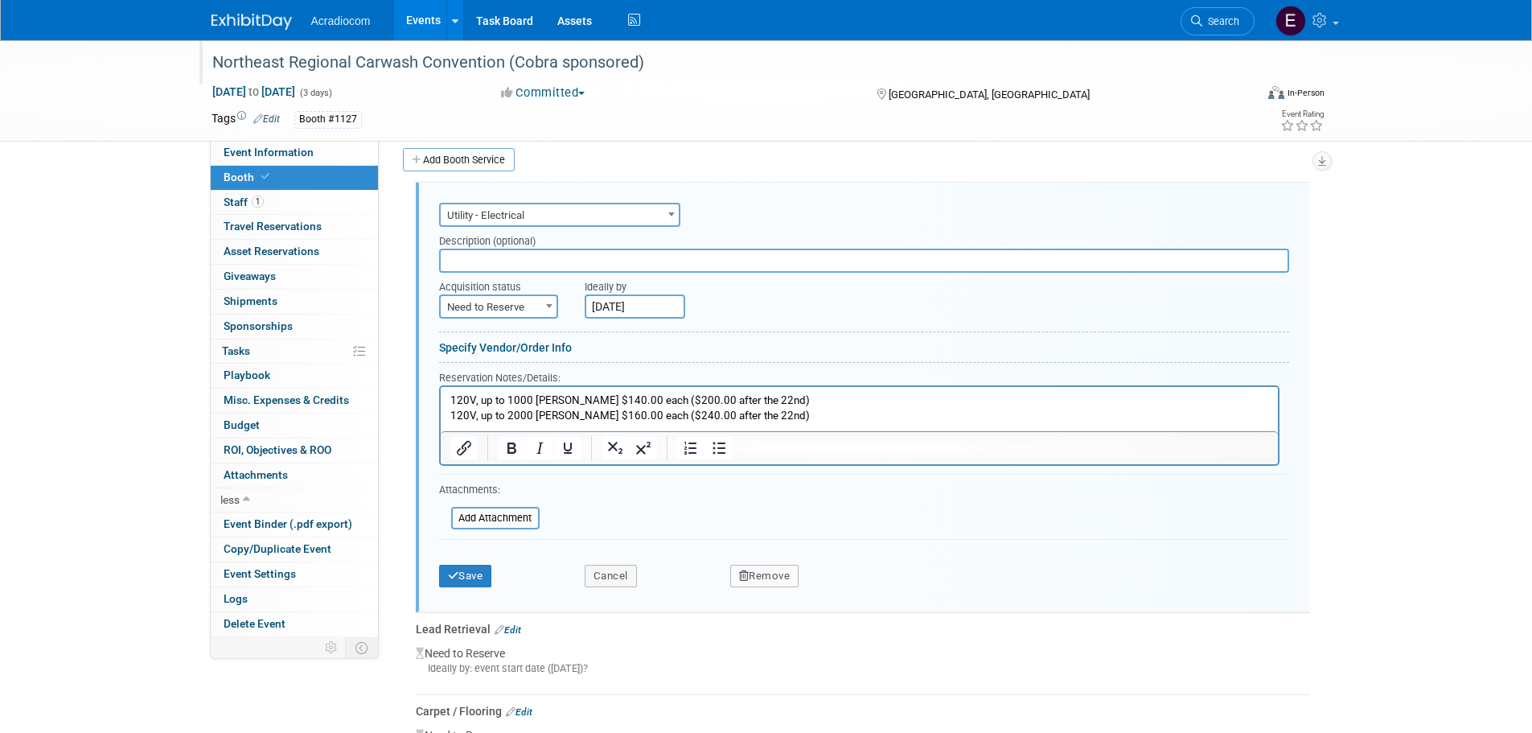
scroll to position [0, 0]
drag, startPoint x: 570, startPoint y: 395, endPoint x: 607, endPoint y: 395, distance: 37.0
click at [607, 395] on p "120V, up to 1000 watts $140.00 each ($200.00 after the 22nd) 120V, up to 2000 w…" at bounding box center [859, 408] width 819 height 30
click at [639, 400] on p "120V, up to 1000 watts $140.00 each ($200.00 after the 22nd) 120V, up to 2000 w…" at bounding box center [859, 408] width 819 height 30
drag, startPoint x: 625, startPoint y: 401, endPoint x: 565, endPoint y: 404, distance: 60.4
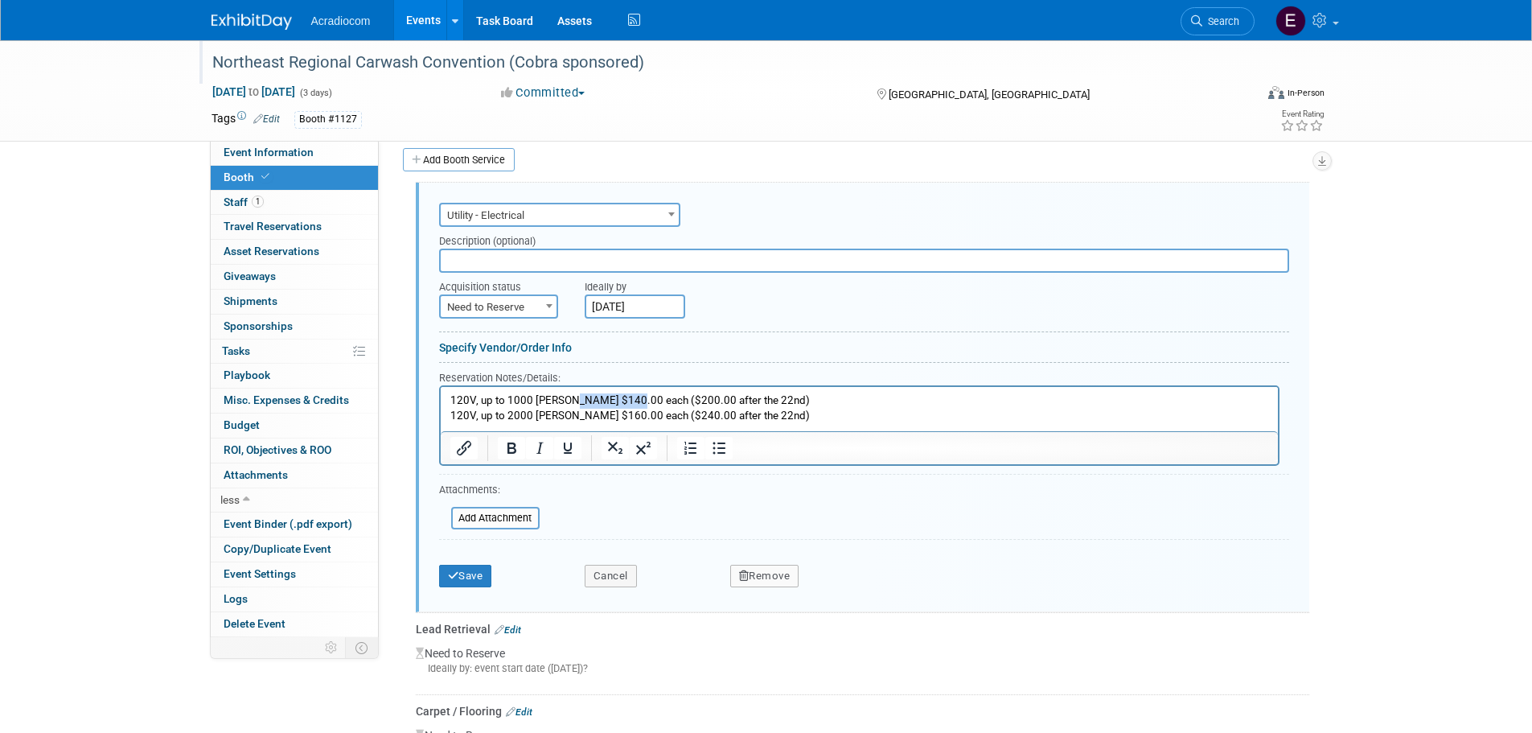
click at [565, 404] on p "120V, up to 1000 watts $140.00 each ($200.00 after the 22nd) 120V, up to 2000 w…" at bounding box center [859, 408] width 819 height 30
copy p "140.00 each"
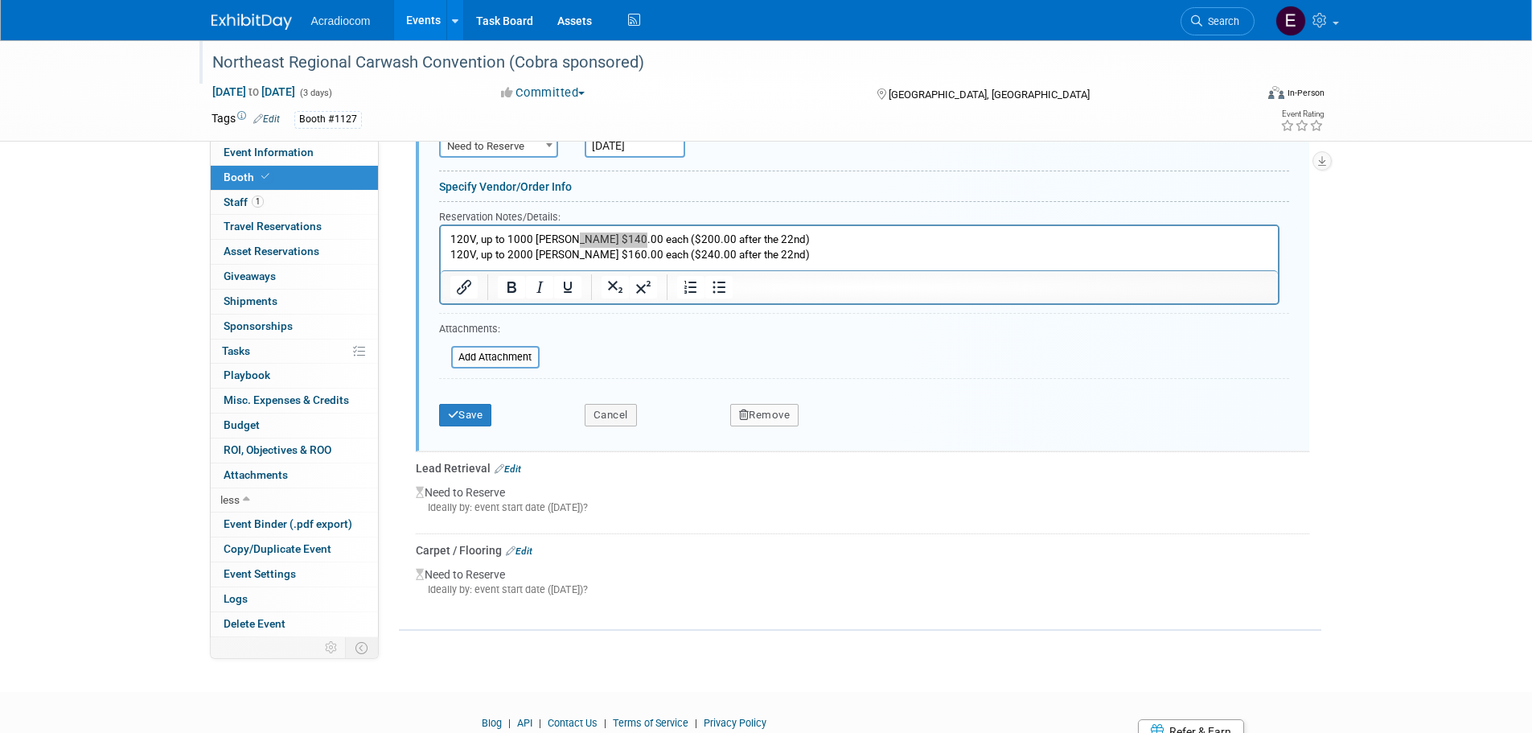
click at [471, 493] on div "Need to Reserve Ideally by: event start date (Mon. Oct 6, 2025)?" at bounding box center [863, 501] width 894 height 51
click at [579, 496] on div "Need to Reserve Ideally by: event start date (Mon. Oct 6, 2025)?" at bounding box center [863, 501] width 894 height 51
click at [566, 482] on div "Need to Reserve Ideally by: event start date (Mon. Oct 6, 2025)?" at bounding box center [863, 501] width 894 height 51
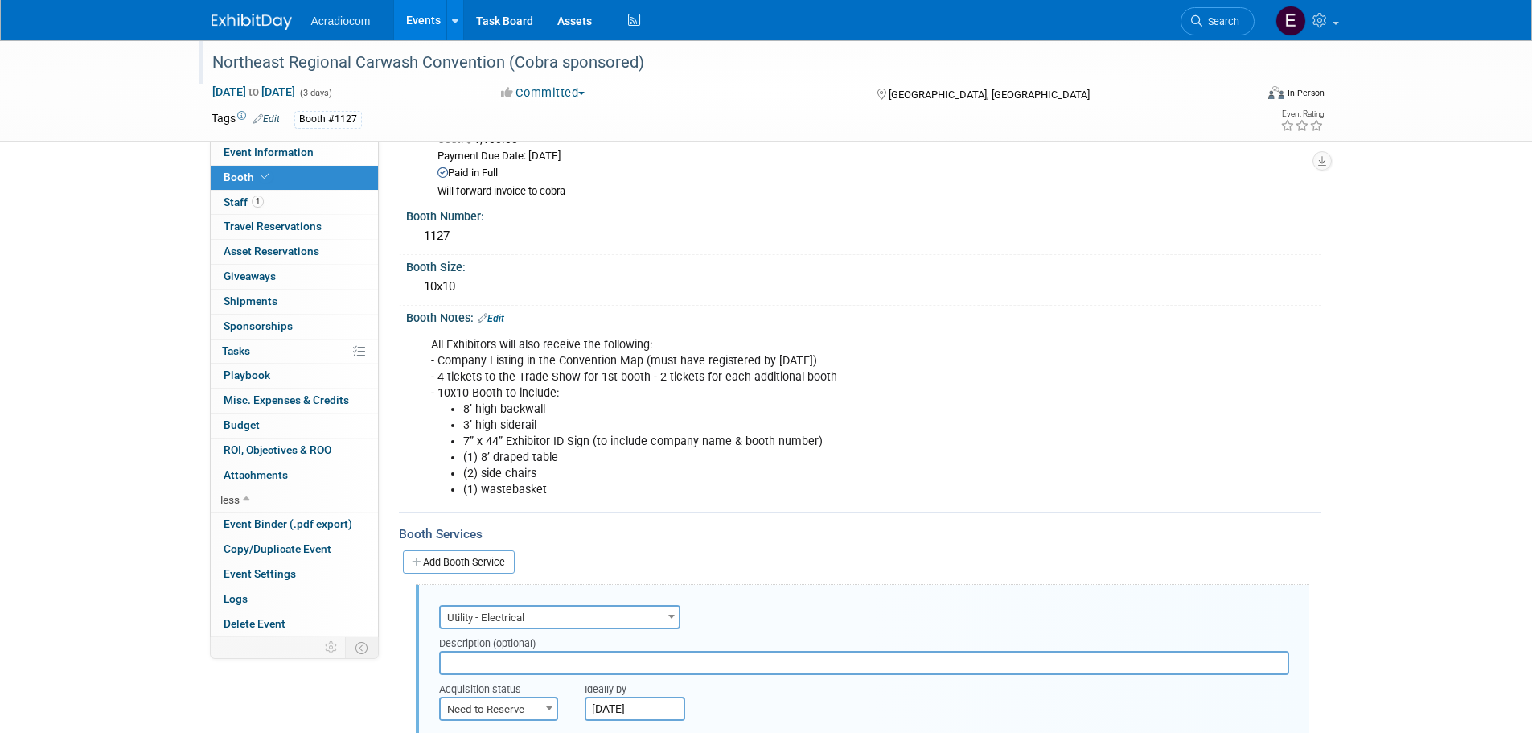
scroll to position [0, 0]
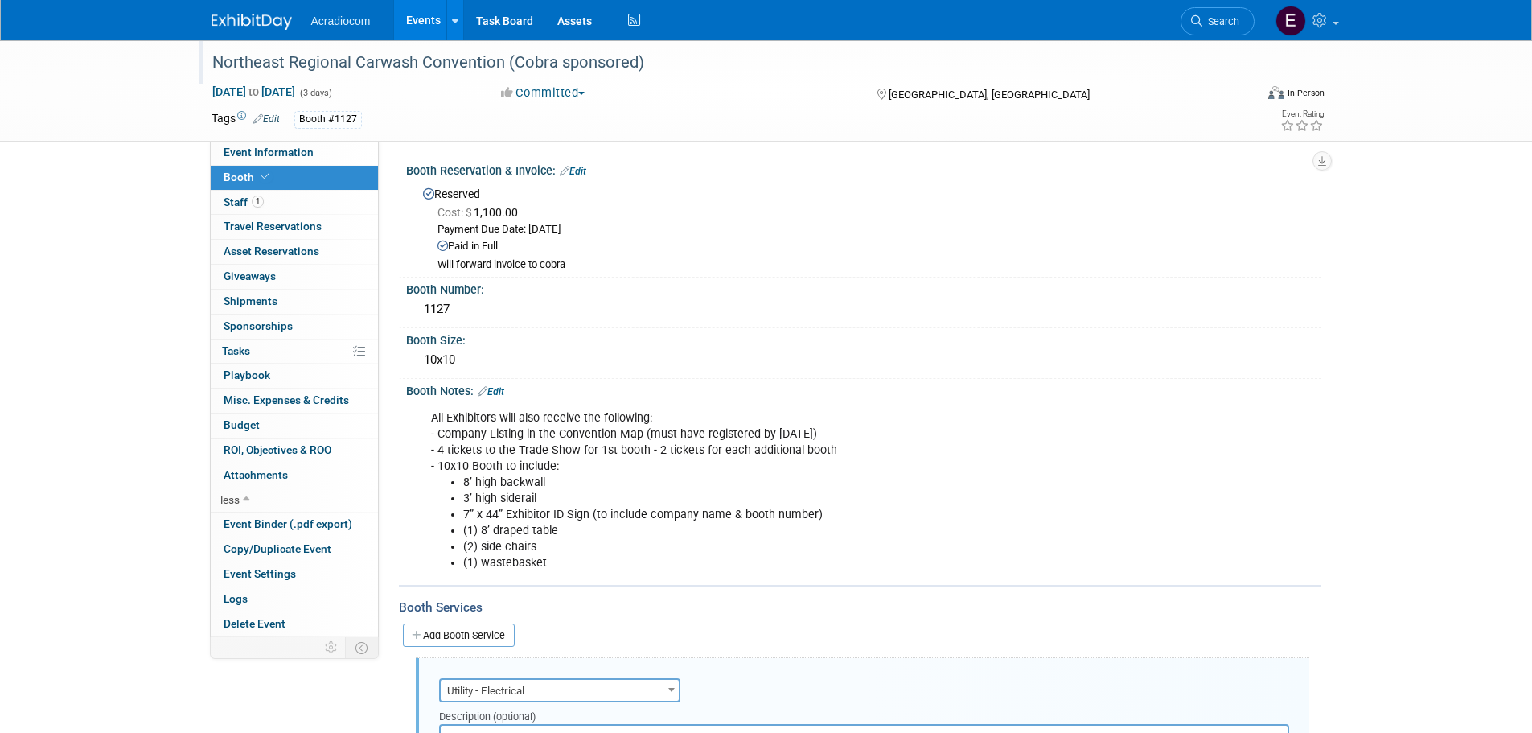
click at [306, 176] on link "Booth" at bounding box center [294, 178] width 167 height 24
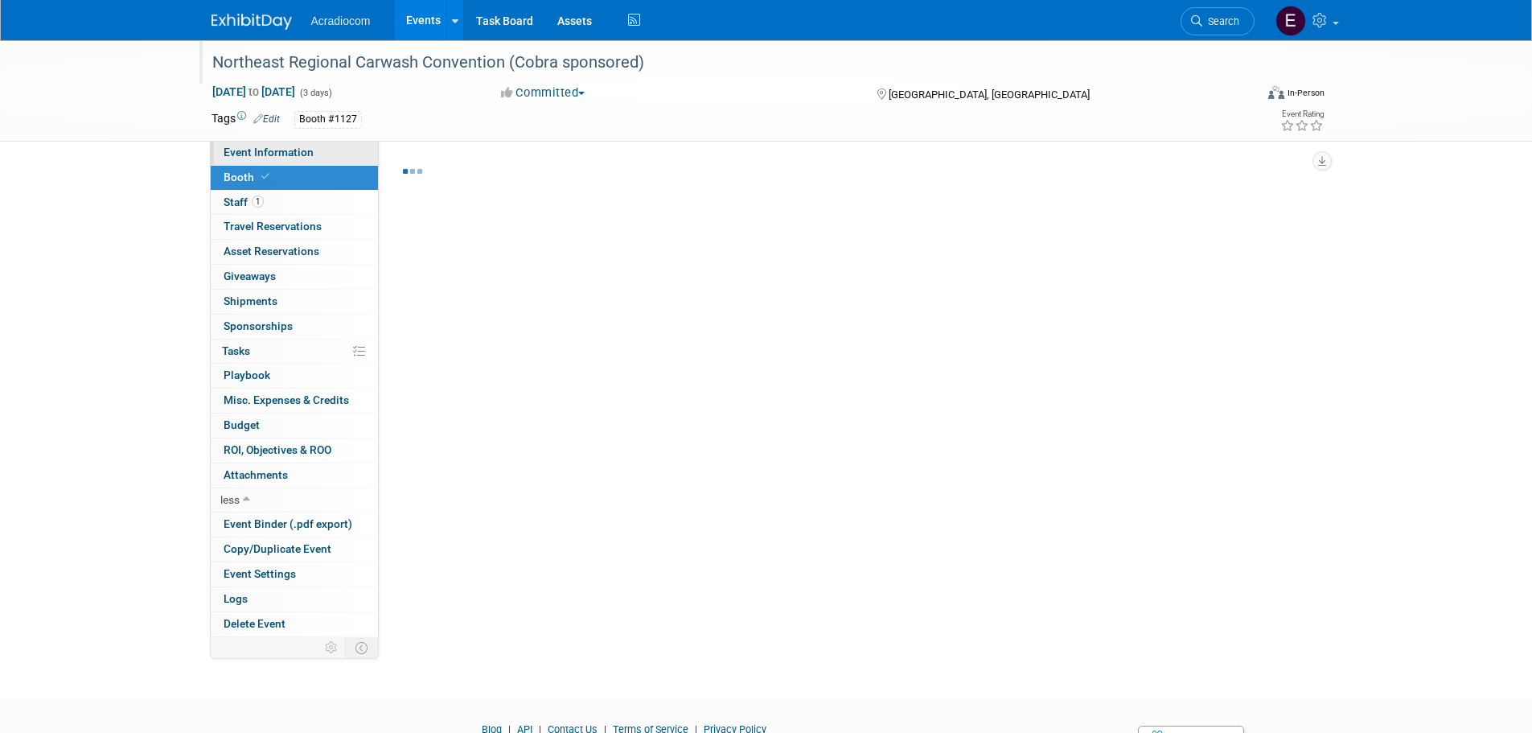
click at [300, 154] on span "Event Information" at bounding box center [269, 152] width 90 height 13
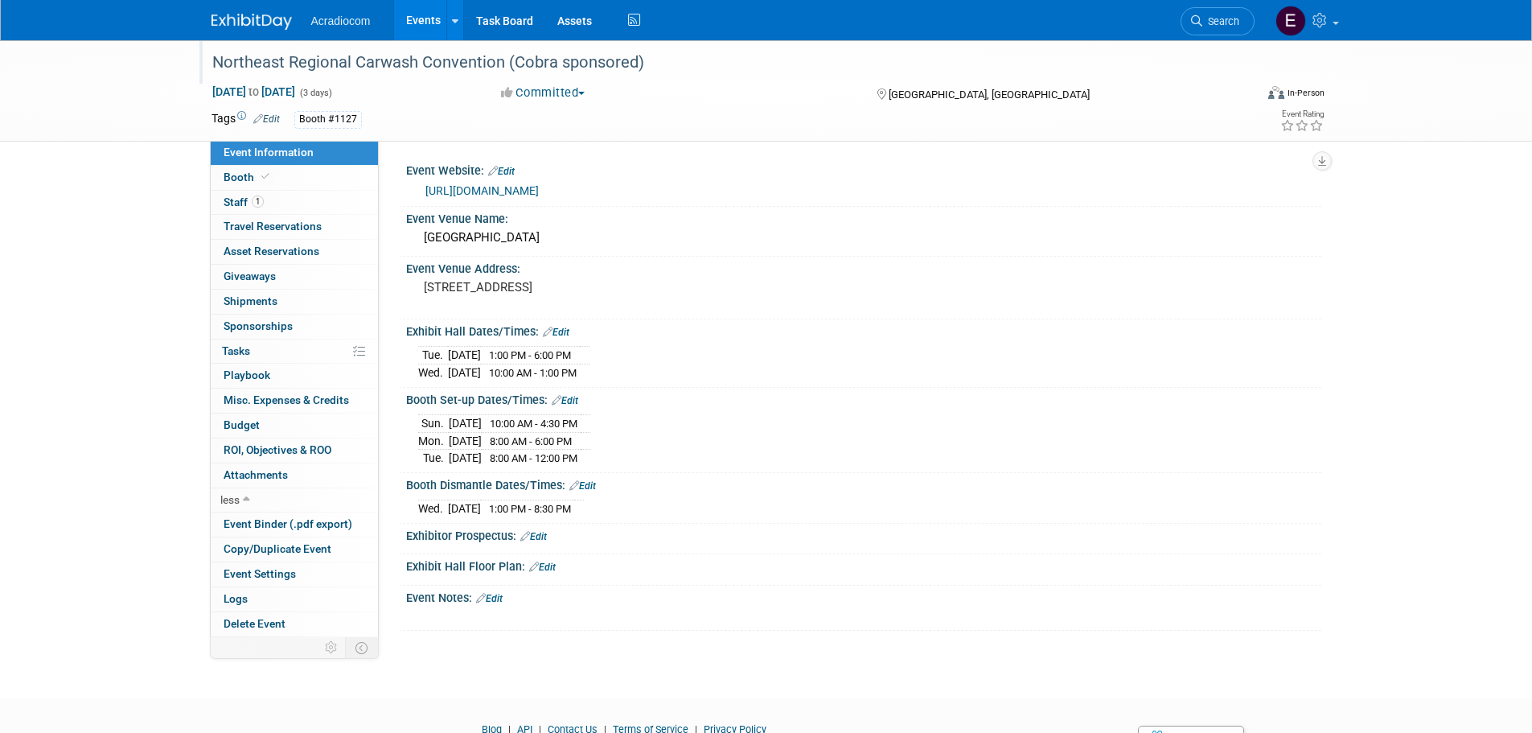
click at [431, 189] on link "https://nrccshow.com/" at bounding box center [482, 190] width 113 height 13
click at [492, 604] on div "X" at bounding box center [861, 608] width 895 height 8
click at [492, 595] on link "Edit" at bounding box center [489, 598] width 27 height 11
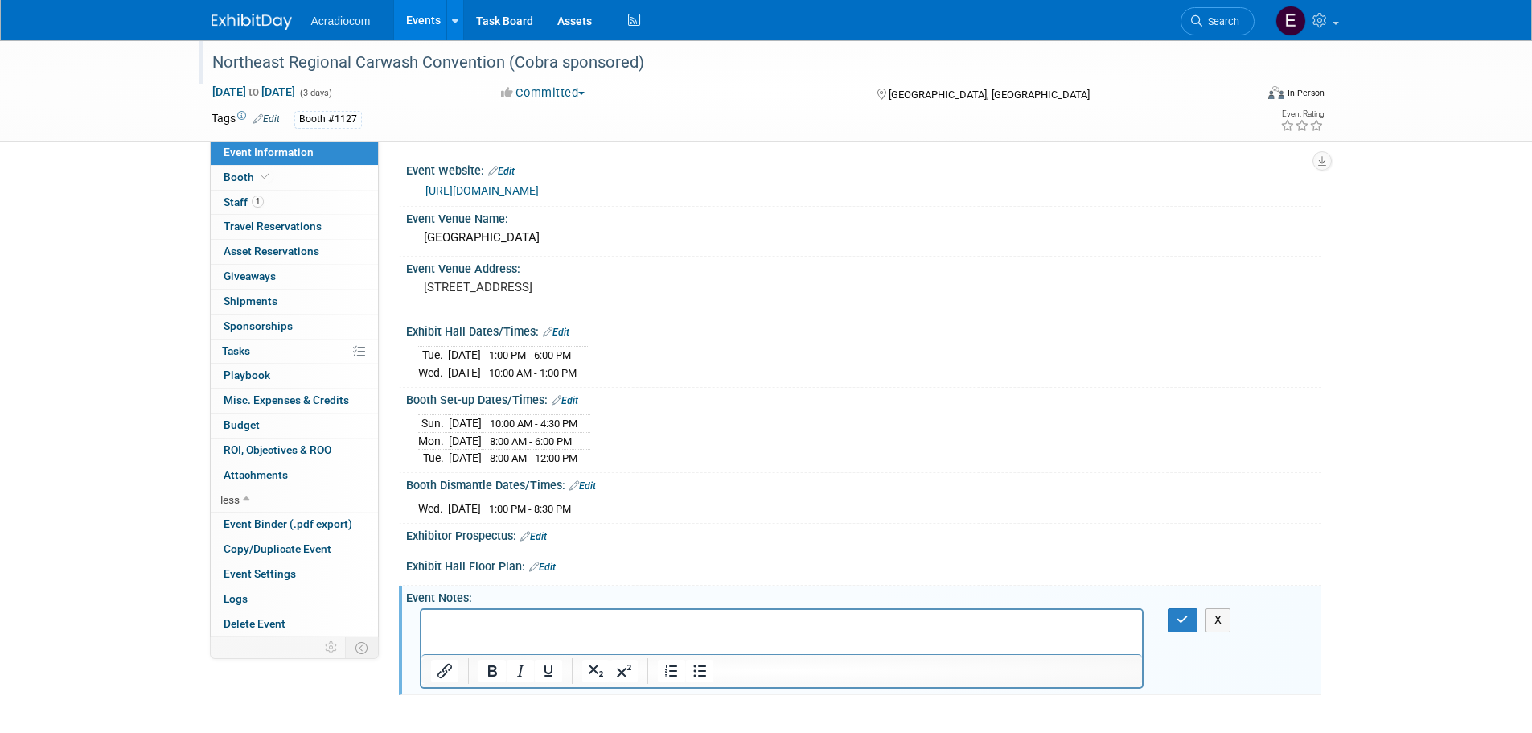
drag, startPoint x: 874, startPoint y: 1216, endPoint x: 442, endPoint y: 623, distance: 733.6
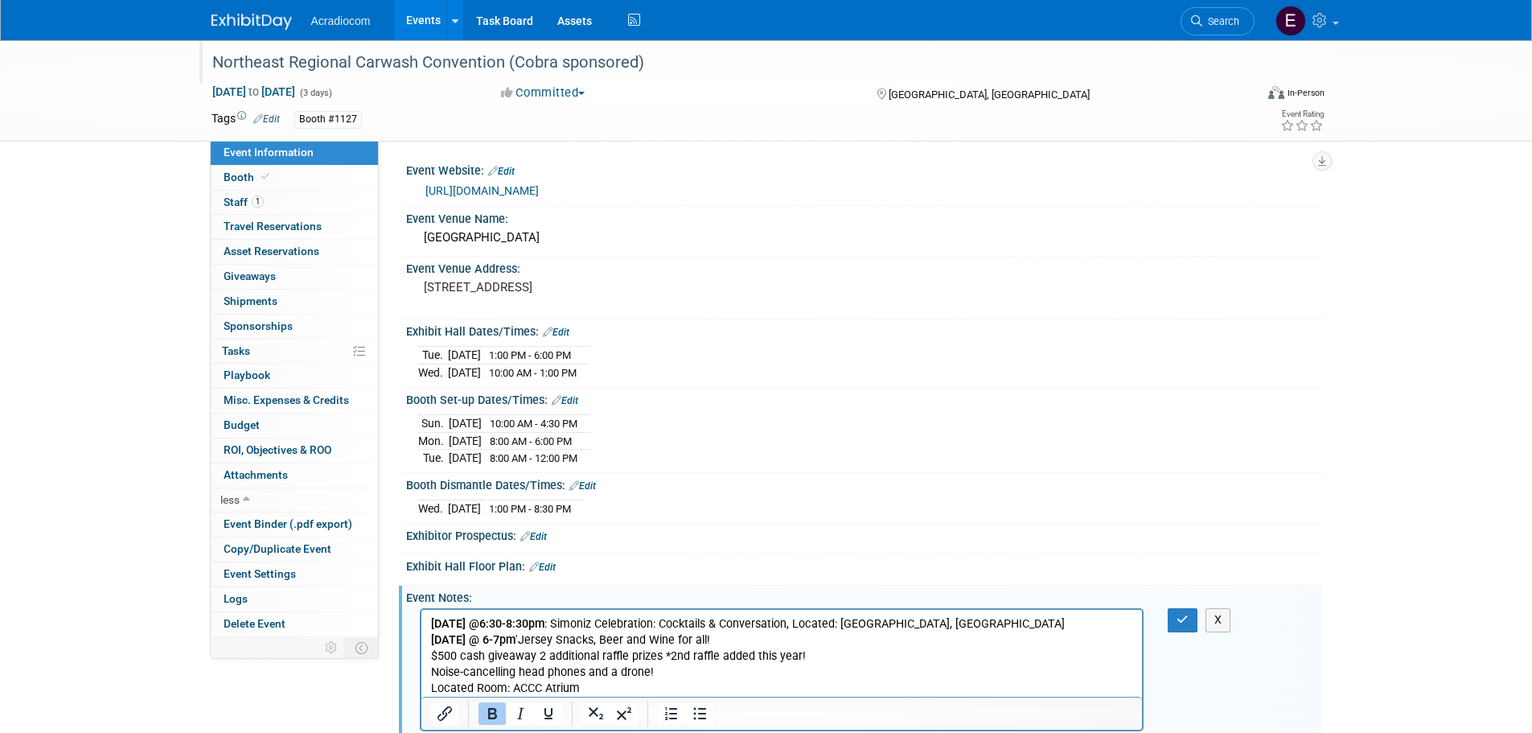
scroll to position [80, 0]
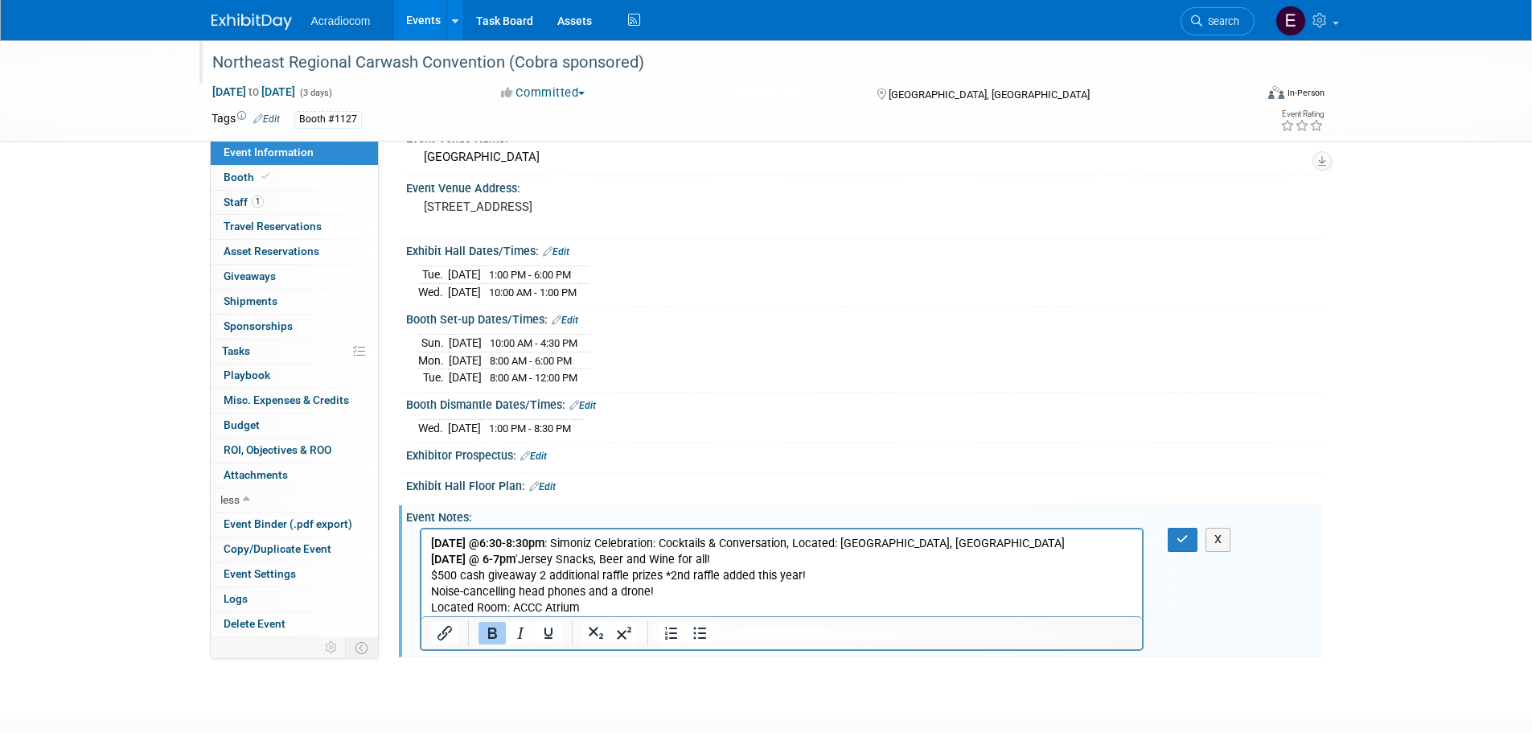
click at [434, 539] on b "Mon Oct 6 @6:30-8:30pm" at bounding box center [486, 544] width 113 height 14
click at [430, 539] on b "Mon Oct 6 @6:30-8:30pm" at bounding box center [486, 544] width 113 height 14
click at [1170, 537] on button "button" at bounding box center [1183, 539] width 30 height 23
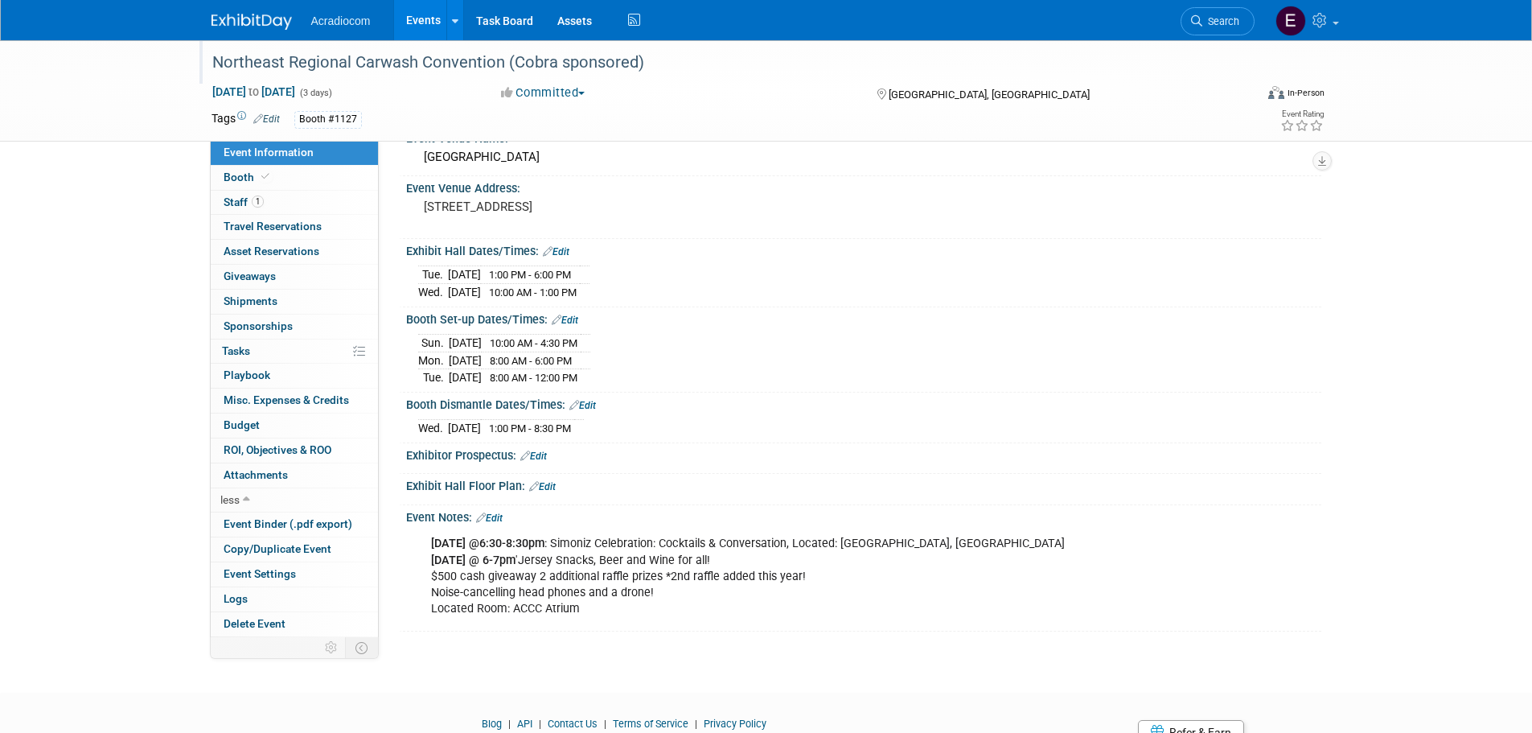
scroll to position [0, 0]
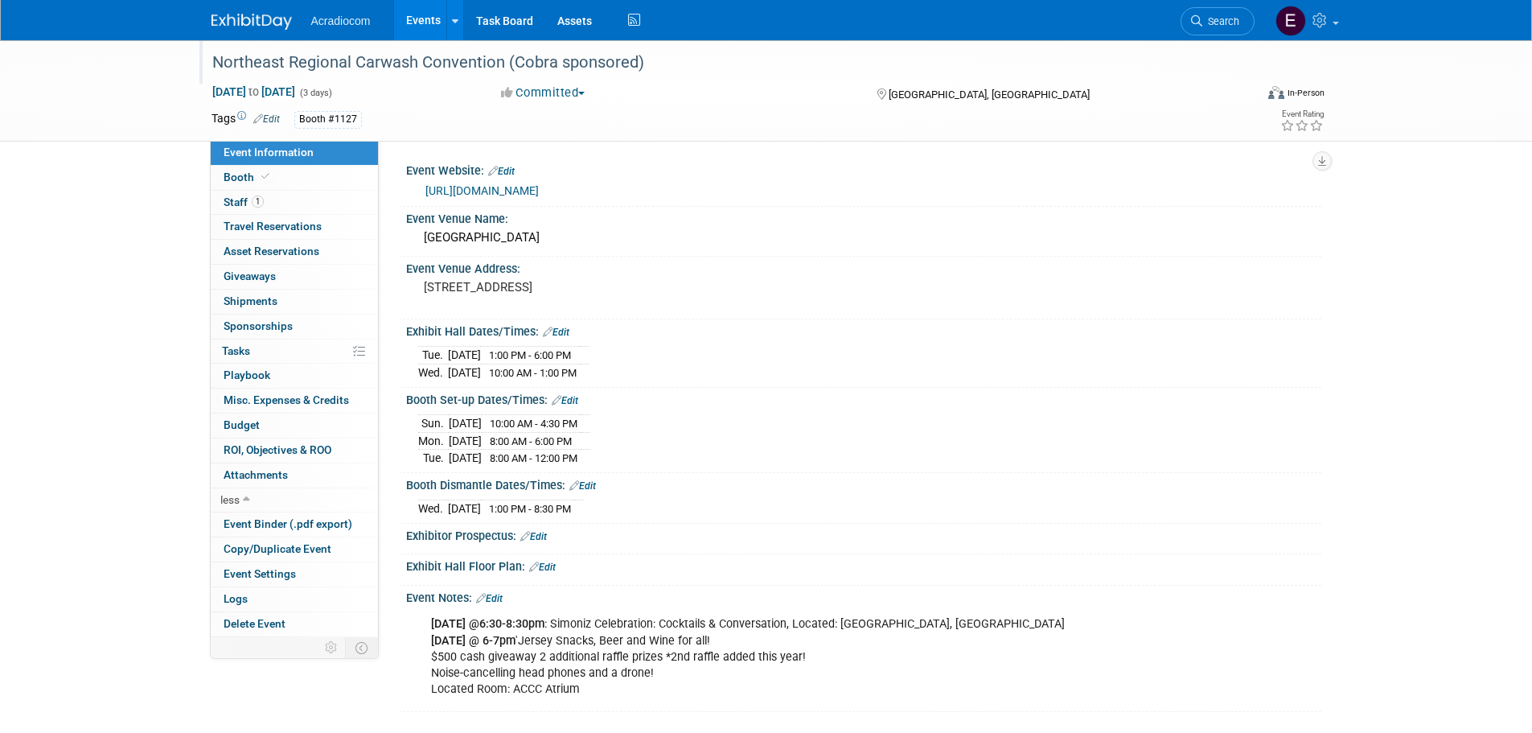
click at [368, 43] on div at bounding box center [725, 47] width 1036 height 14
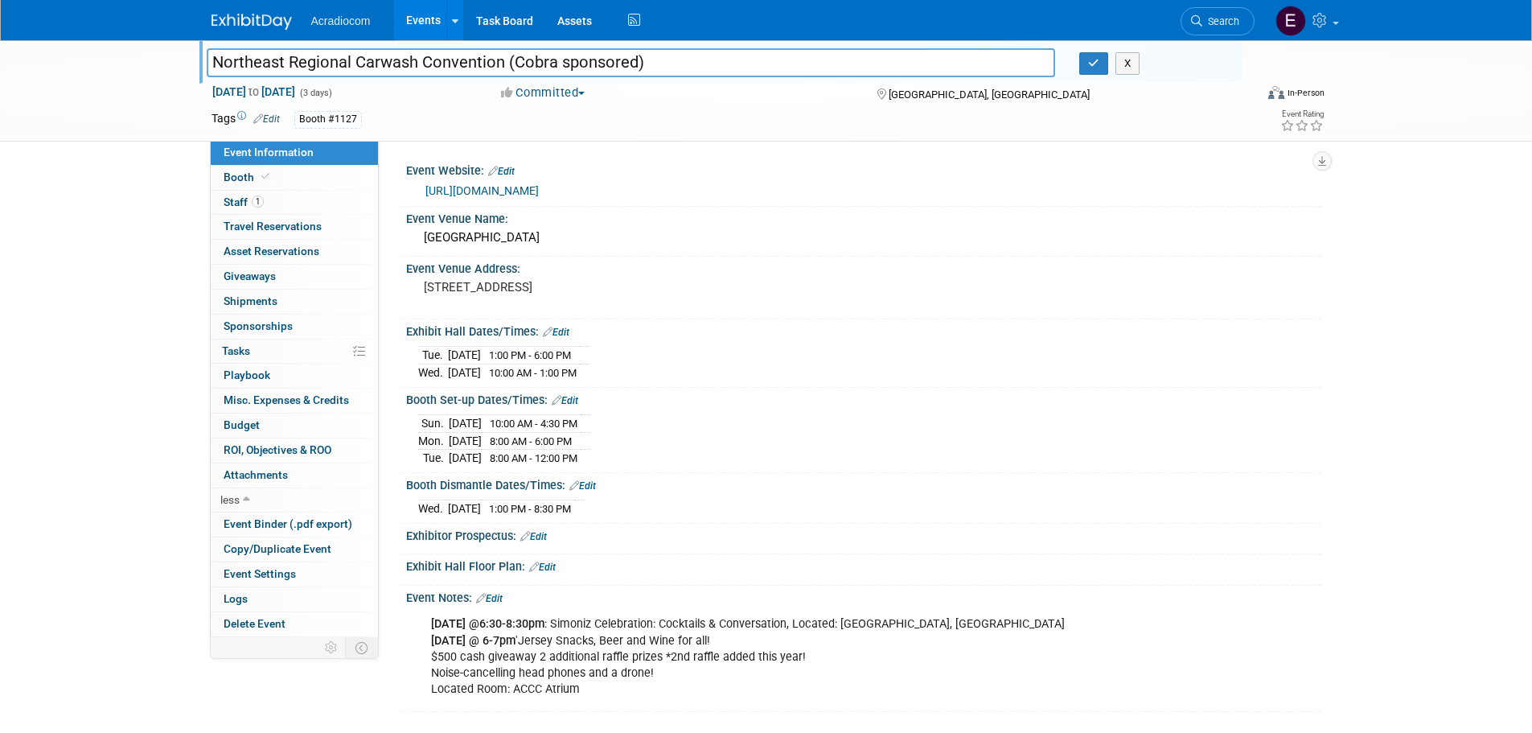
click at [368, 53] on input "Northeast Regional Carwash Convention (Cobra sponsored)" at bounding box center [631, 62] width 849 height 28
click at [263, 11] on link at bounding box center [262, 13] width 100 height 13
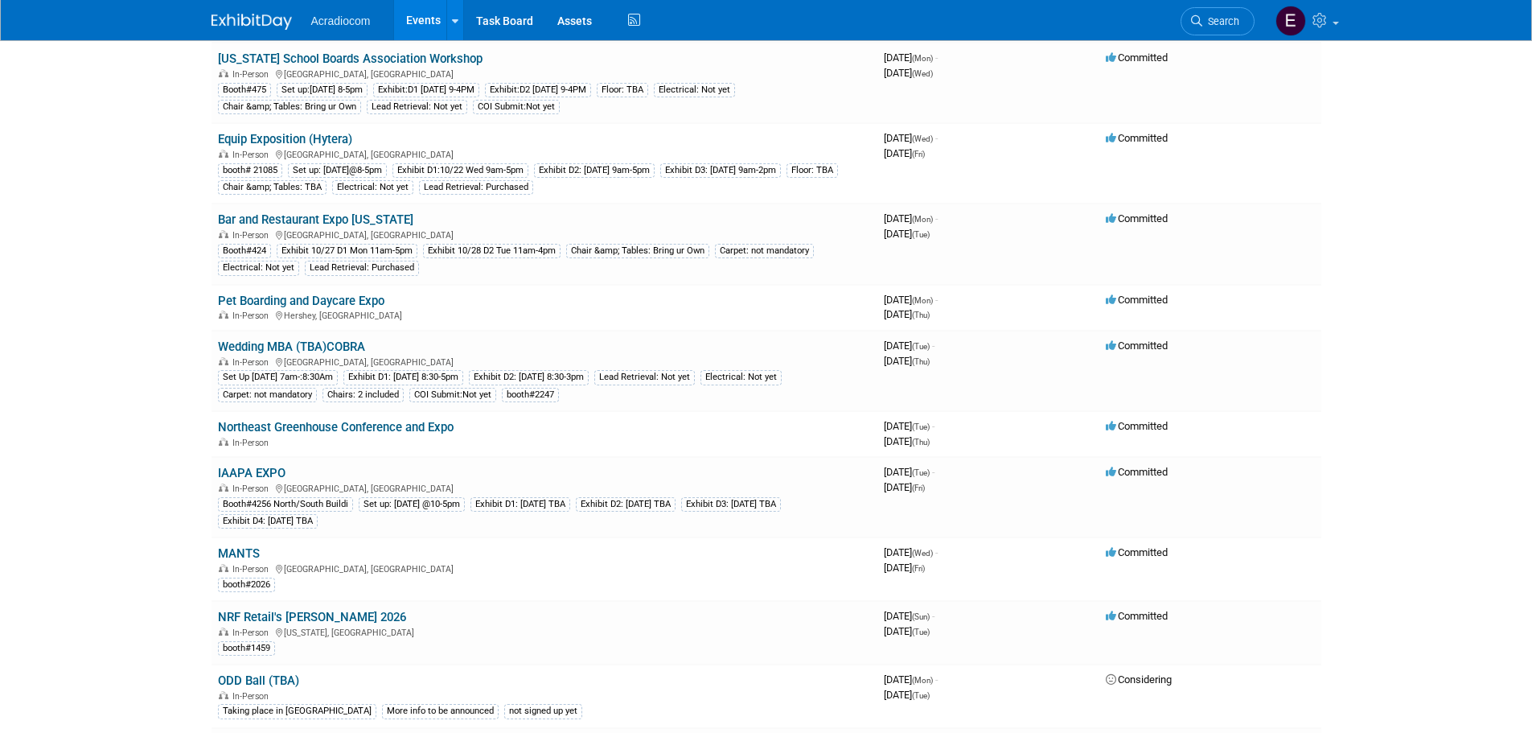
scroll to position [483, 0]
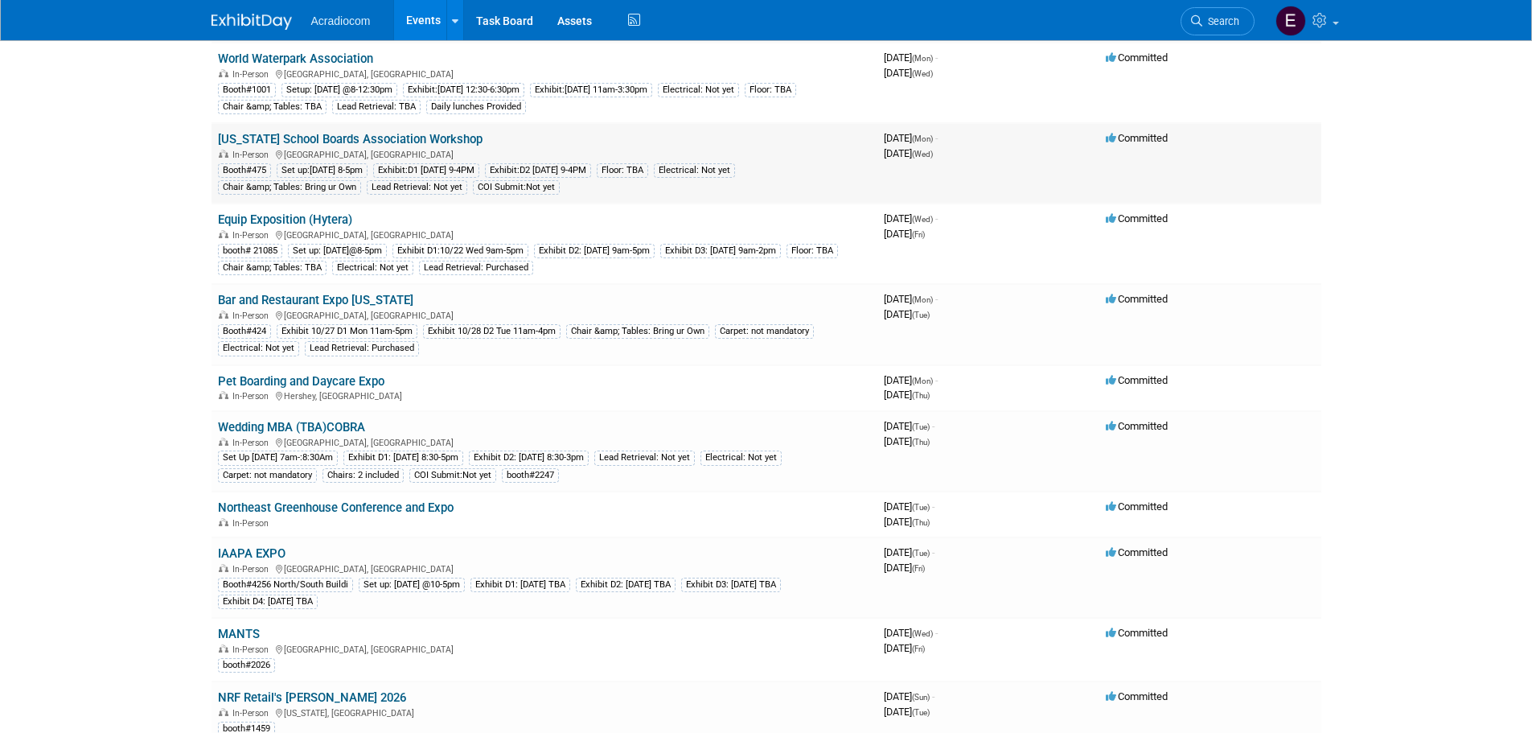
click at [390, 137] on link "[US_STATE] School Boards Association Workshop" at bounding box center [350, 139] width 265 height 14
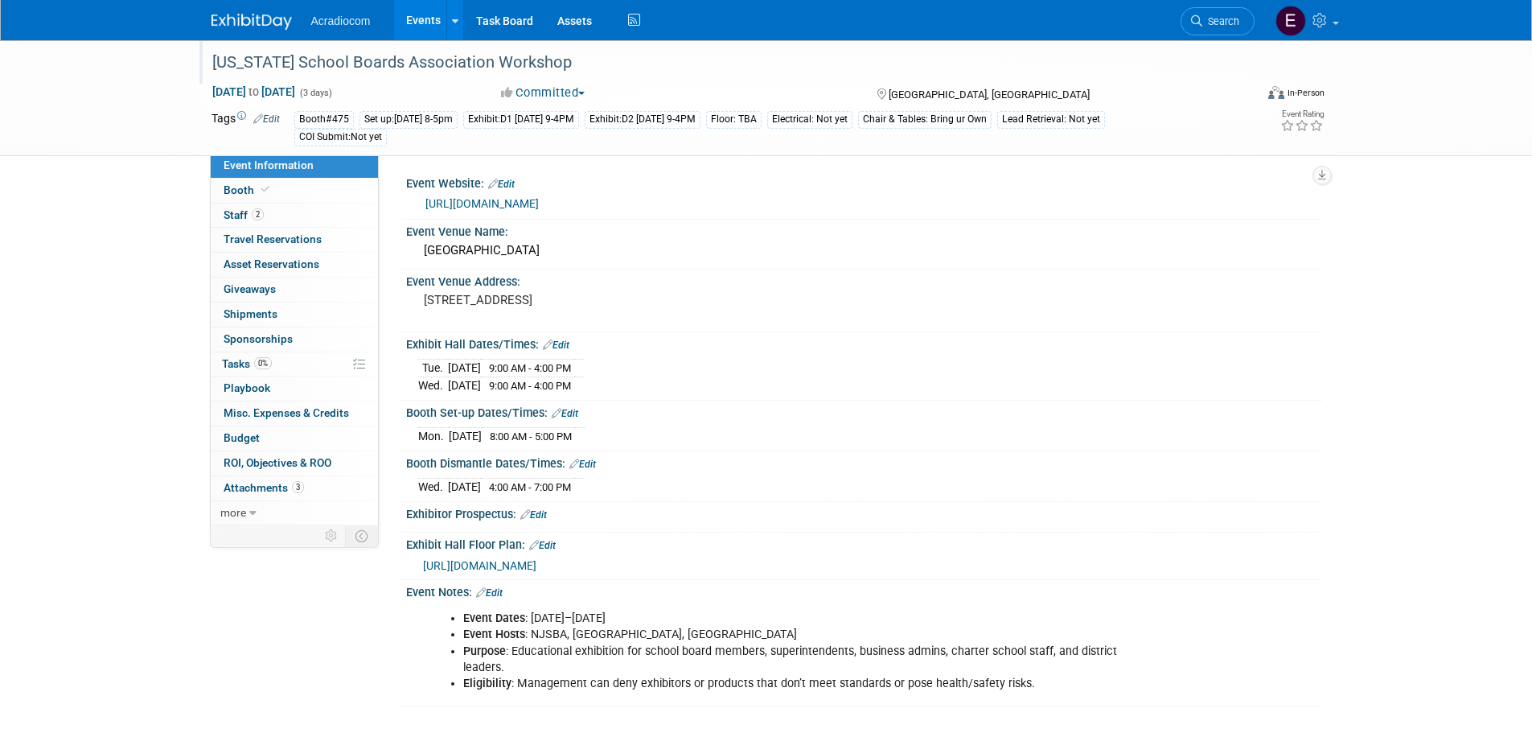
click at [333, 66] on div "[US_STATE] School Boards Association Workshop" at bounding box center [719, 62] width 1024 height 29
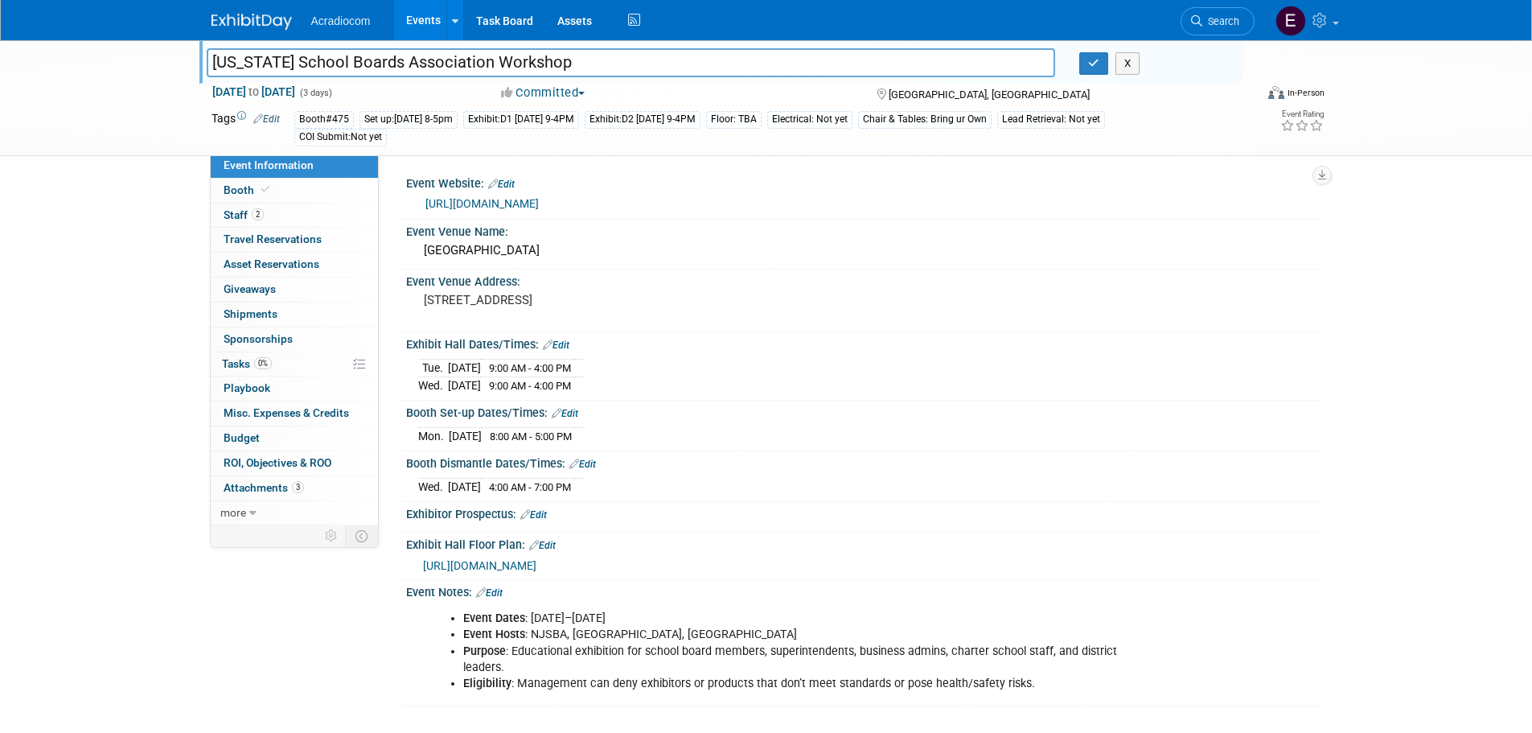
click at [333, 66] on input "[US_STATE] School Boards Association Workshop" at bounding box center [631, 62] width 849 height 28
click at [443, 351] on div "[DATE] 9:00 AM - 4:00 PM [DATE] 9:00 AM - 4:00 PM Save Changes Cancel" at bounding box center [863, 373] width 915 height 44
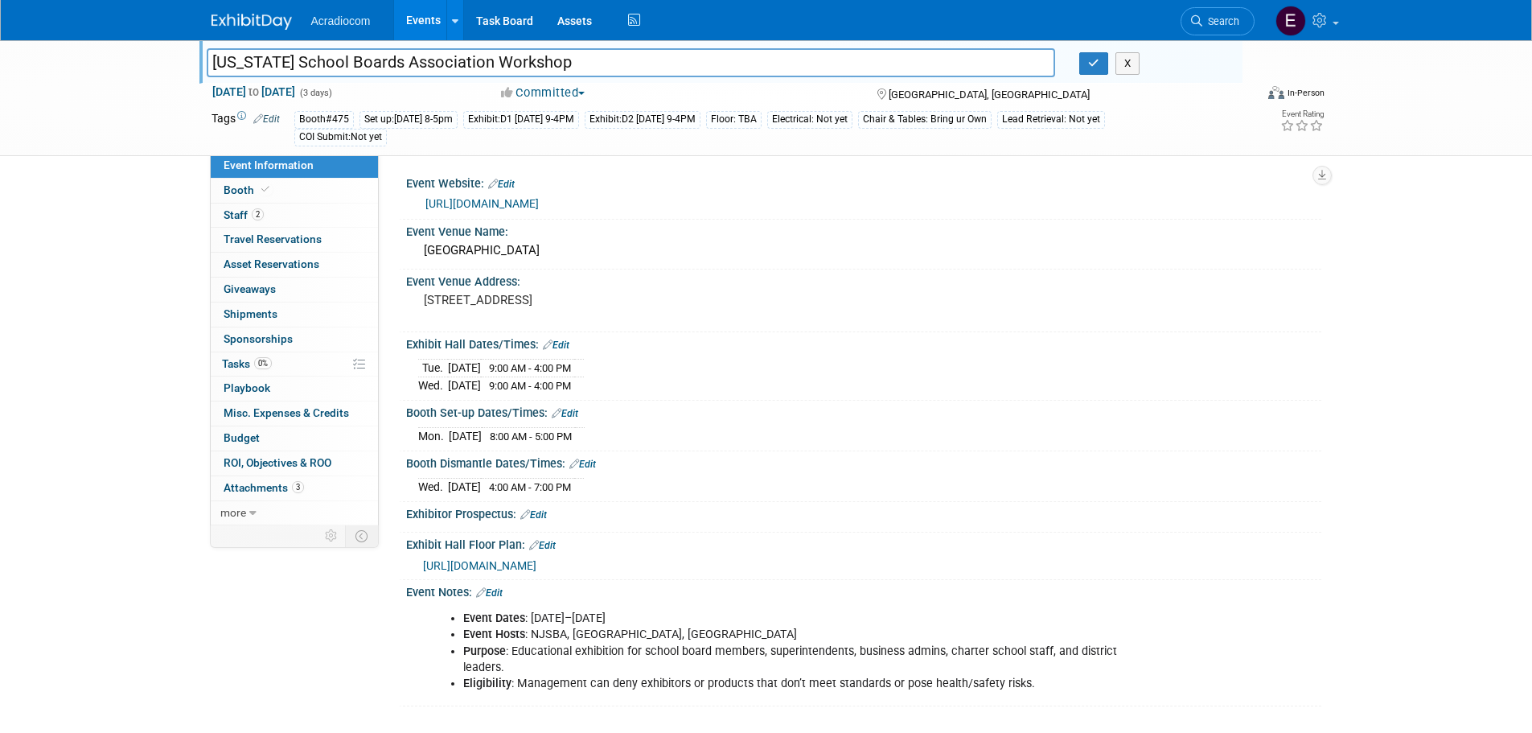
click at [445, 362] on td "Tue." at bounding box center [433, 369] width 30 height 18
click at [446, 368] on td "Tue." at bounding box center [433, 369] width 30 height 18
drag, startPoint x: 1083, startPoint y: 71, endPoint x: 1076, endPoint y: 79, distance: 10.3
click at [1083, 70] on button "button" at bounding box center [1094, 63] width 29 height 23
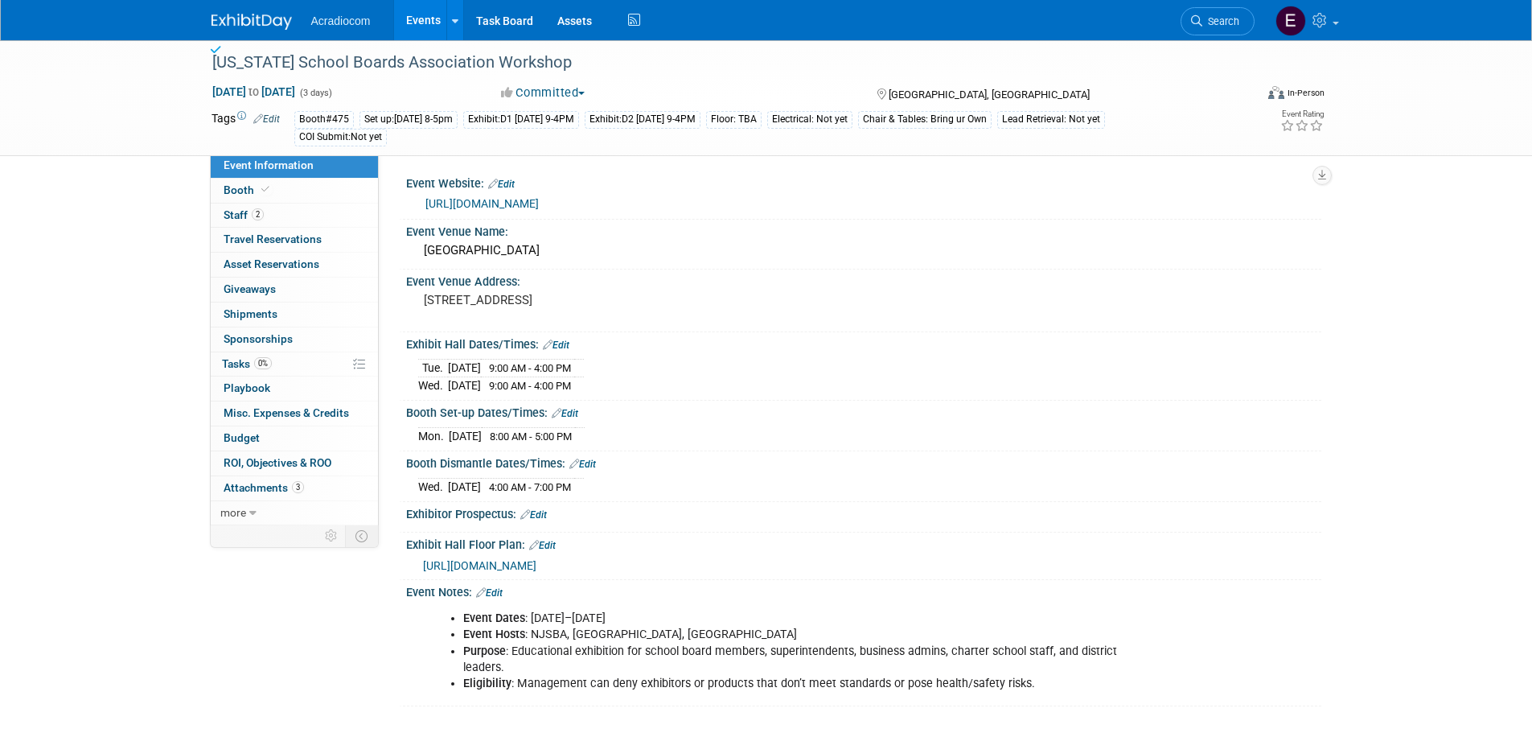
click at [523, 364] on span "9:00 AM - 4:00 PM" at bounding box center [530, 368] width 82 height 12
click at [639, 366] on div "[DATE] 9:00 AM - 4:00 PM [DATE] 9:00 AM - 4:00 PM" at bounding box center [863, 374] width 891 height 39
drag, startPoint x: 611, startPoint y: 374, endPoint x: 425, endPoint y: 360, distance: 186.3
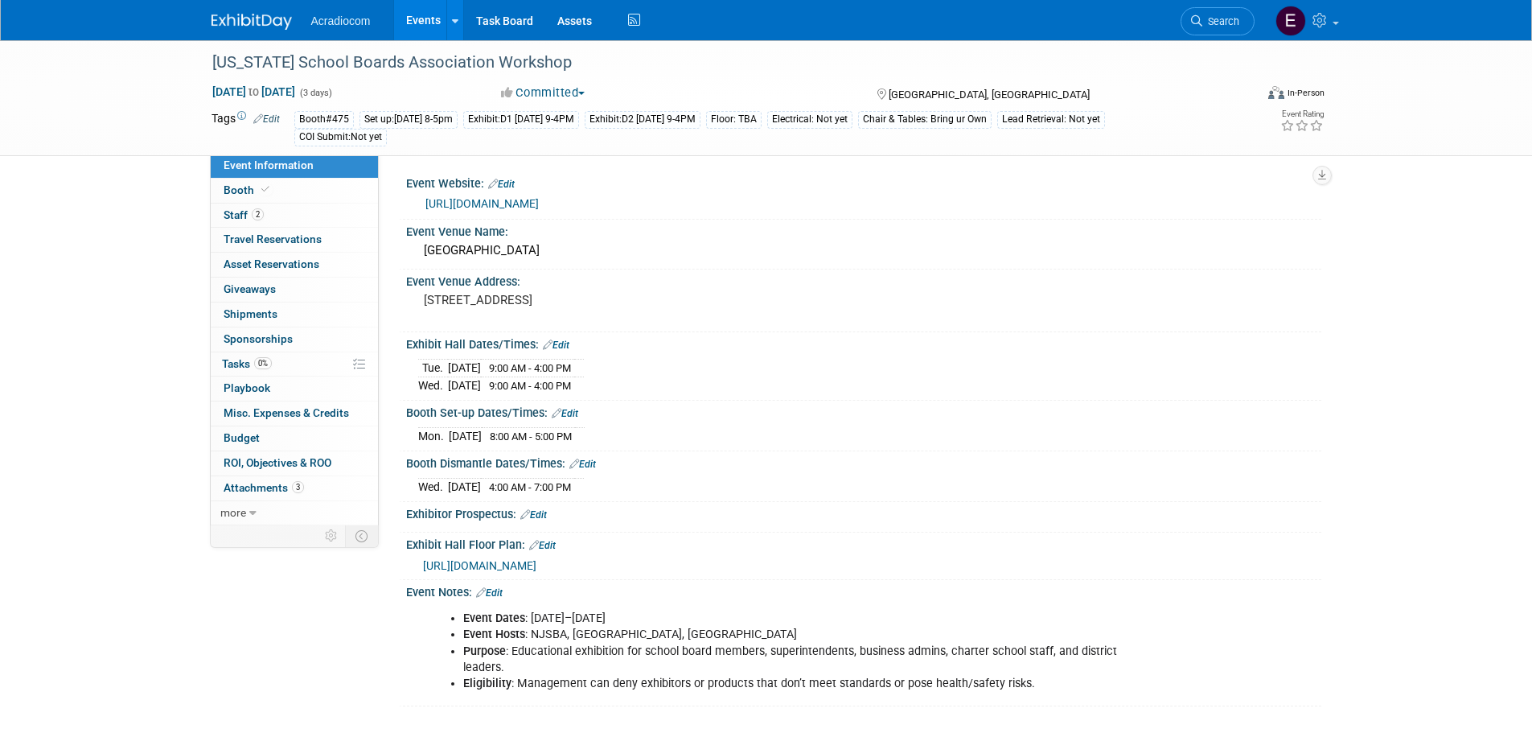
click at [425, 360] on tr "[DATE] 9:00 AM - 4:00 PM" at bounding box center [501, 369] width 166 height 18
copy tr "[DATE] 9:00 AM - 4:00 PM"
